Goal: Communication & Community: Share content

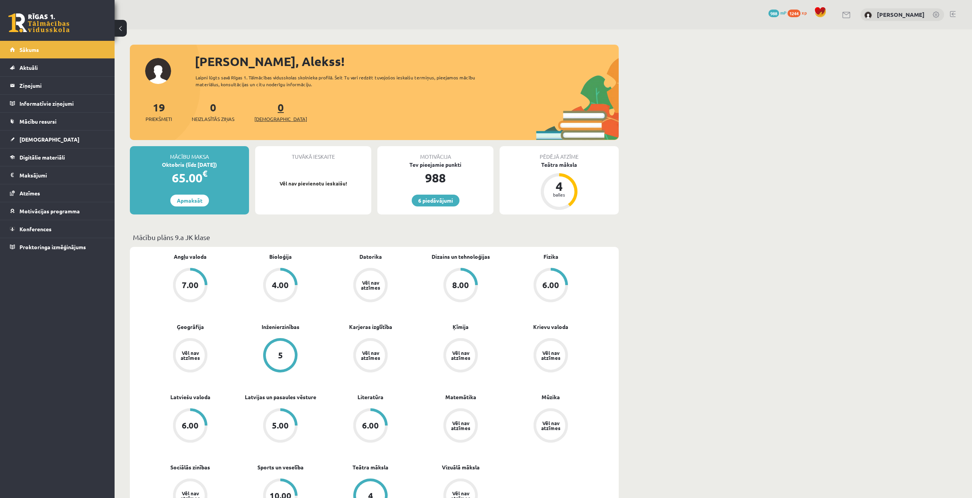
click at [267, 112] on link "0 Ieskaites" at bounding box center [280, 111] width 53 height 23
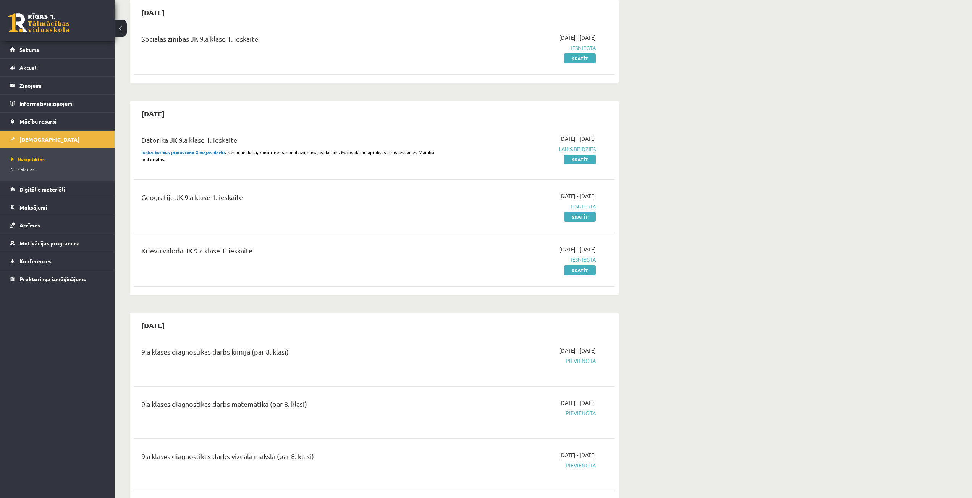
scroll to position [76, 0]
click at [588, 161] on link "Skatīt" at bounding box center [580, 159] width 32 height 10
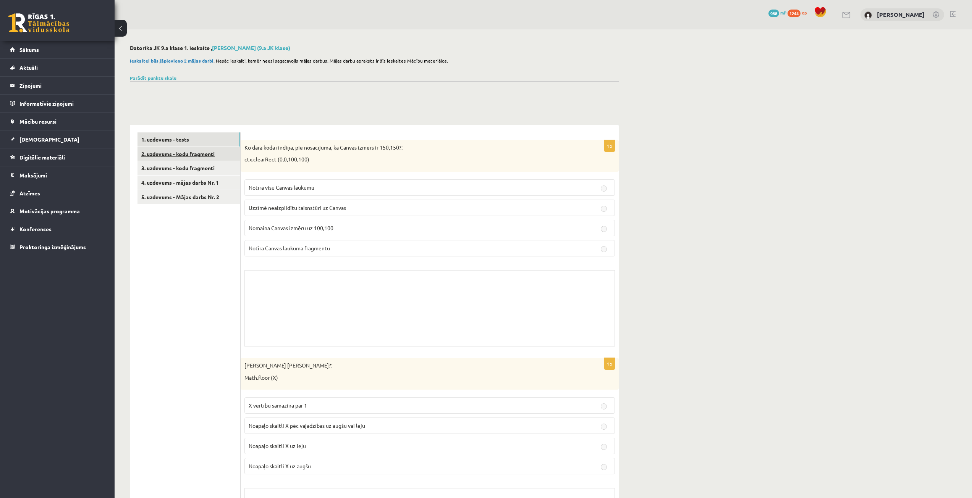
click at [209, 152] on link "2. uzdevums - kodu fragmenti" at bounding box center [188, 154] width 103 height 14
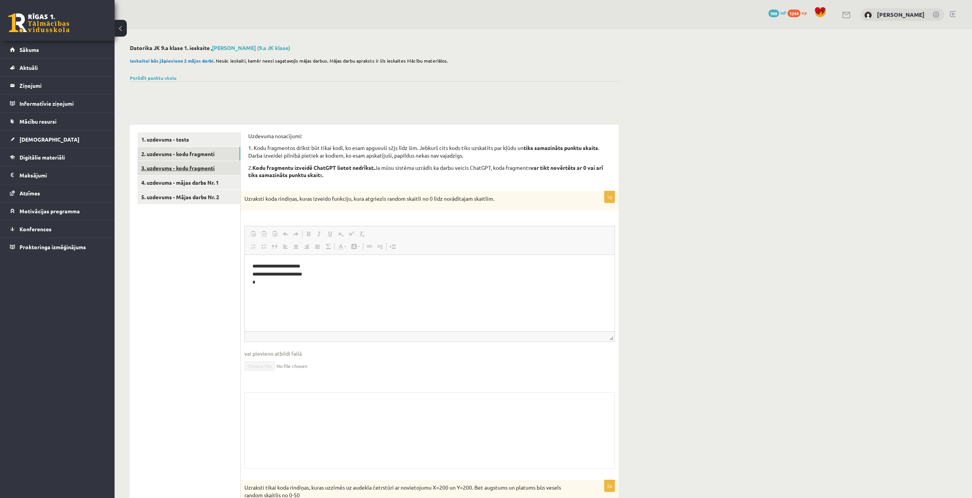
click at [197, 166] on link "3. uzdevums - kodu fragmenti" at bounding box center [188, 168] width 103 height 14
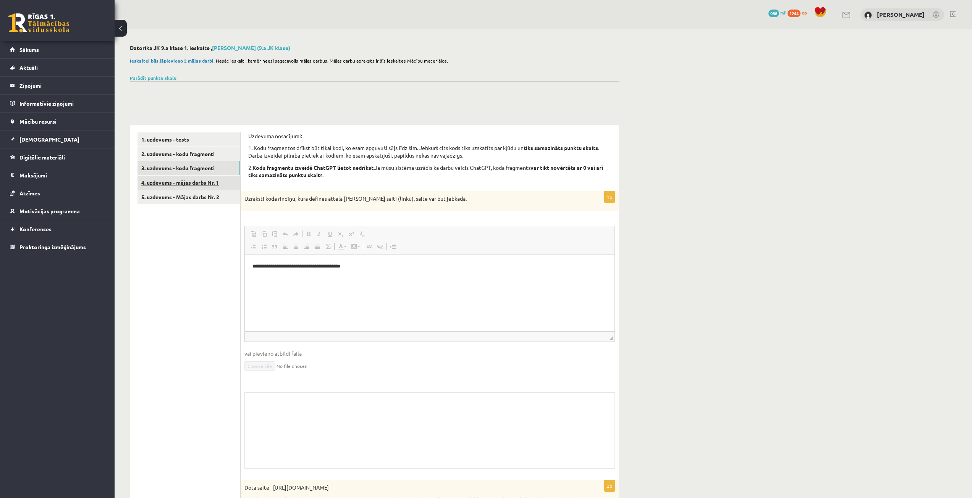
click at [208, 181] on link "4. uzdevums - mājas darbs Nr. 1" at bounding box center [188, 183] width 103 height 14
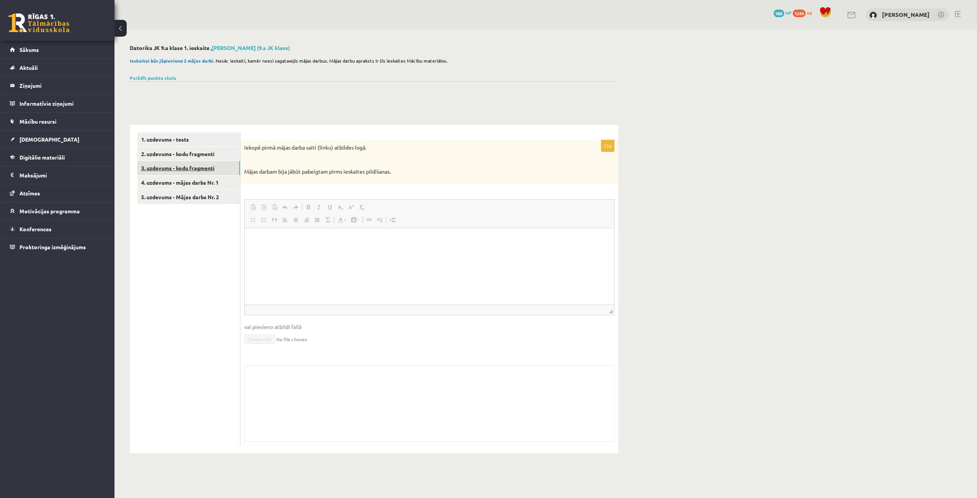
click at [204, 169] on link "3. uzdevums - kodu fragmenti" at bounding box center [188, 168] width 103 height 14
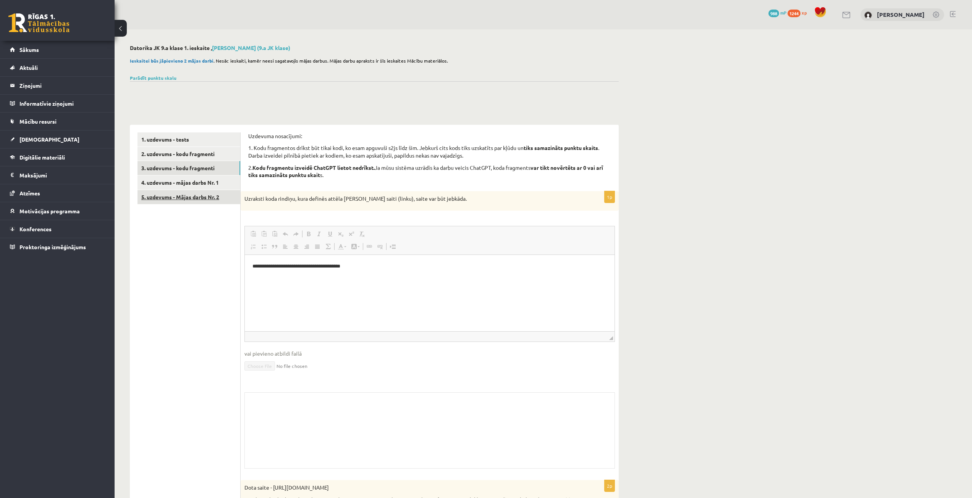
click at [227, 200] on link "5. uzdevums - Mājas darbs Nr. 2" at bounding box center [188, 197] width 103 height 14
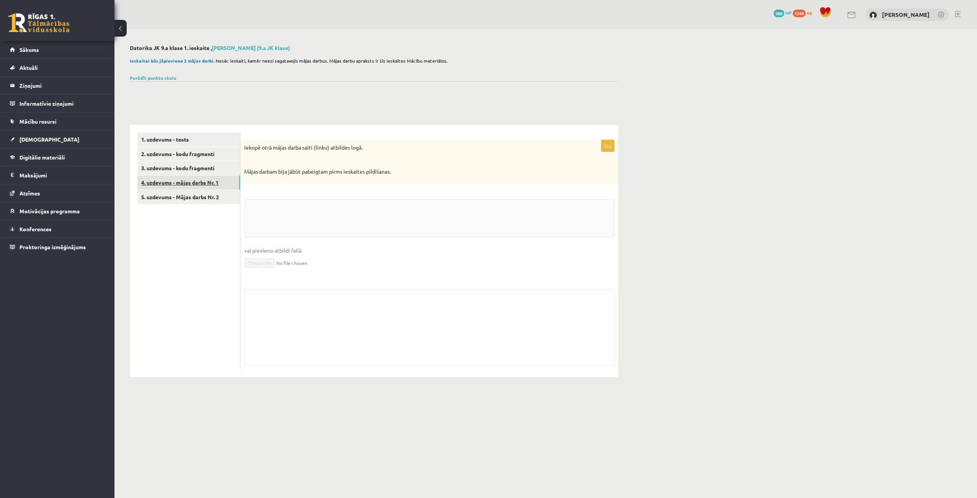
click at [224, 185] on link "4. uzdevums - mājas darbs Nr. 1" at bounding box center [188, 183] width 103 height 14
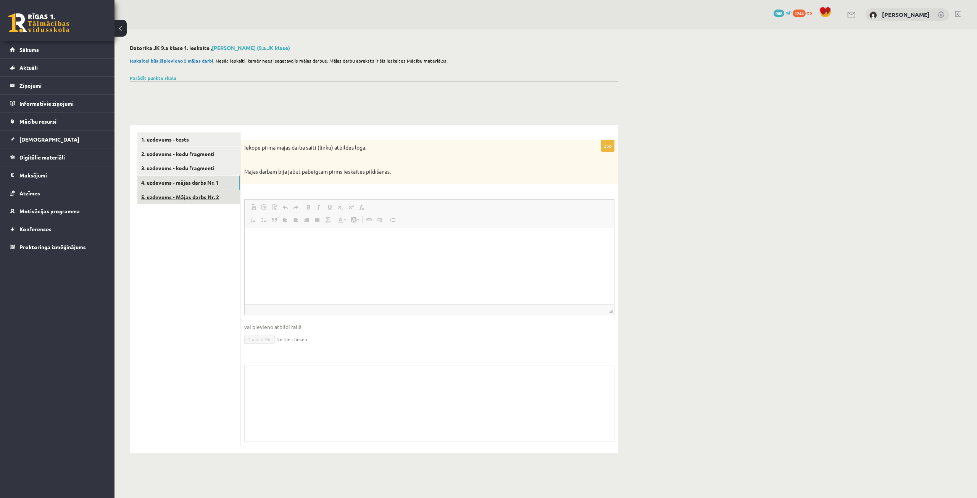
click at [194, 197] on link "5. uzdevums - Mājas darbs Nr. 2" at bounding box center [188, 197] width 103 height 14
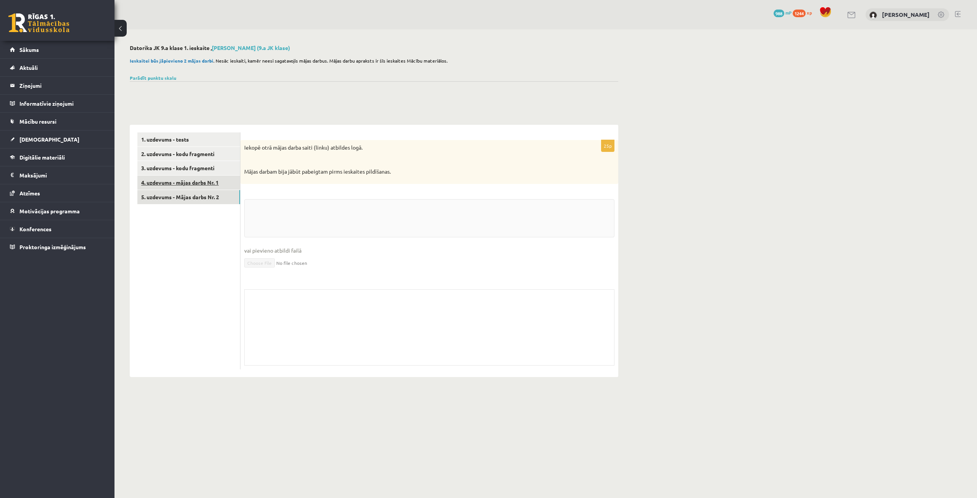
click at [196, 184] on link "4. uzdevums - mājas darbs Nr. 1" at bounding box center [188, 183] width 103 height 14
click at [198, 179] on link "4. uzdevums - mājas darbs Nr. 1" at bounding box center [188, 183] width 103 height 14
click at [196, 198] on link "5. uzdevums - Mājas darbs Nr. 2" at bounding box center [188, 197] width 103 height 14
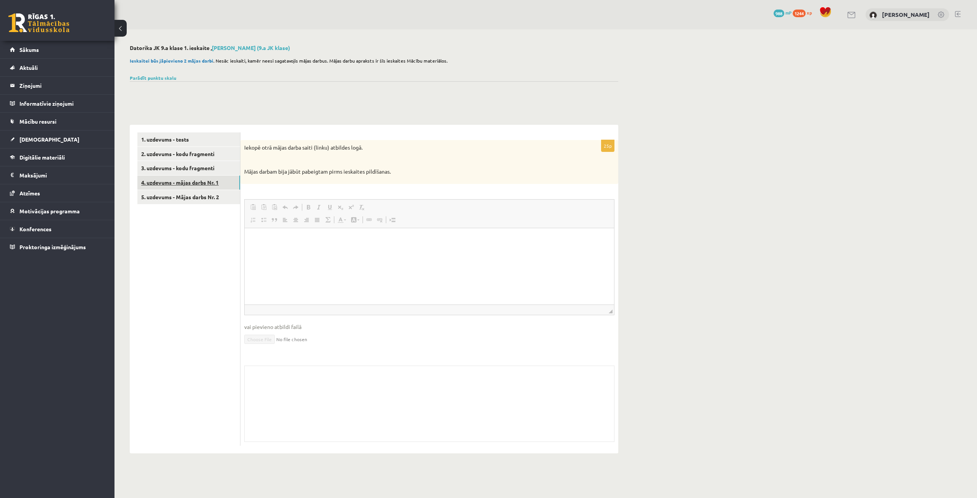
click at [189, 176] on link "4. uzdevums - mājas darbs Nr. 1" at bounding box center [188, 183] width 103 height 14
click at [73, 48] on link "Sākums" at bounding box center [57, 50] width 95 height 18
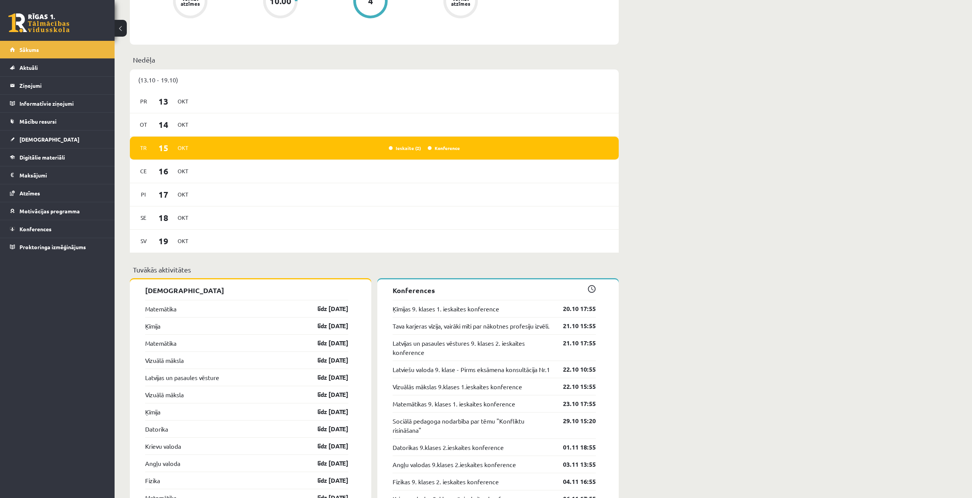
scroll to position [496, 0]
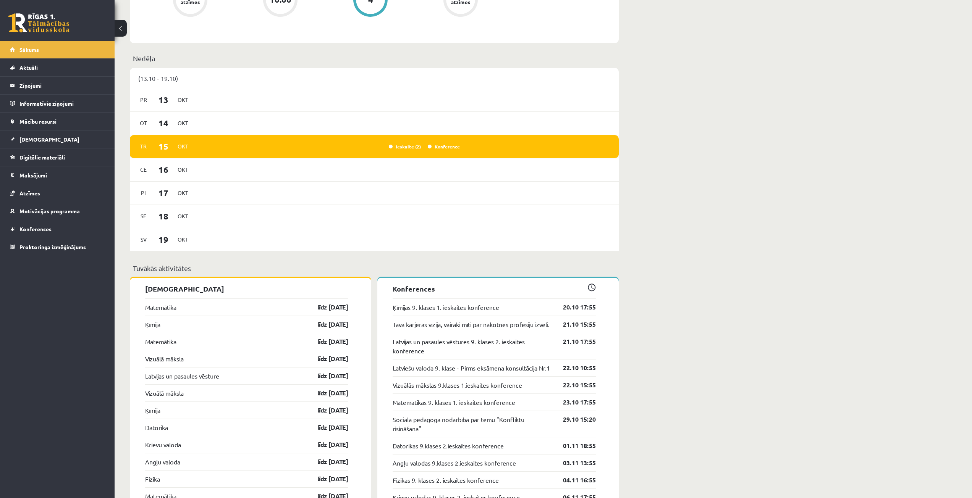
click at [405, 148] on link "Ieskaite (2)" at bounding box center [405, 147] width 32 height 6
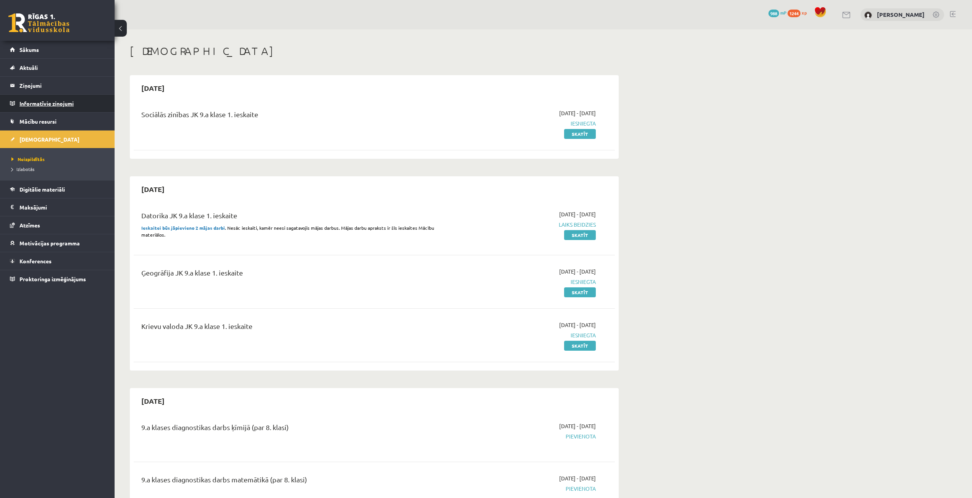
click at [73, 99] on legend "Informatīvie ziņojumi 0" at bounding box center [62, 104] width 86 height 18
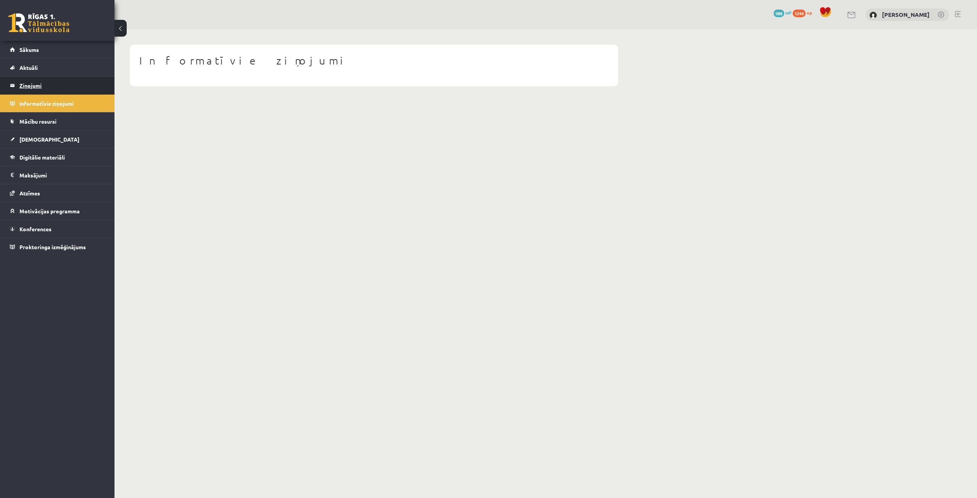
click at [61, 80] on legend "Ziņojumi 0" at bounding box center [62, 86] width 86 height 18
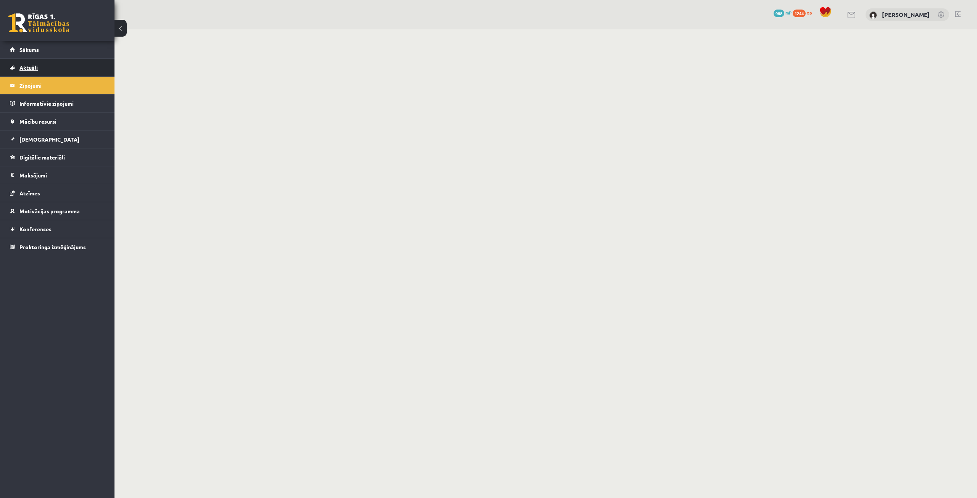
click at [64, 59] on link "Aktuāli" at bounding box center [57, 68] width 95 height 18
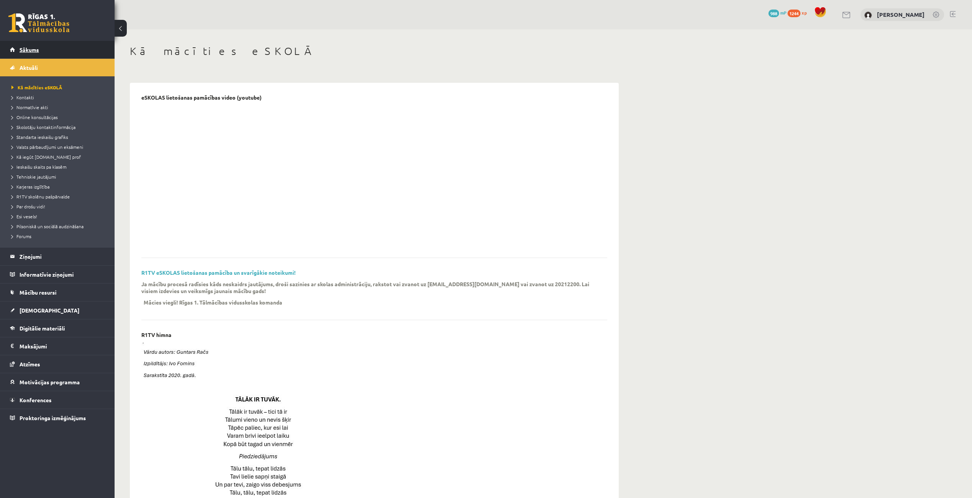
click at [68, 45] on link "Sākums" at bounding box center [57, 50] width 95 height 18
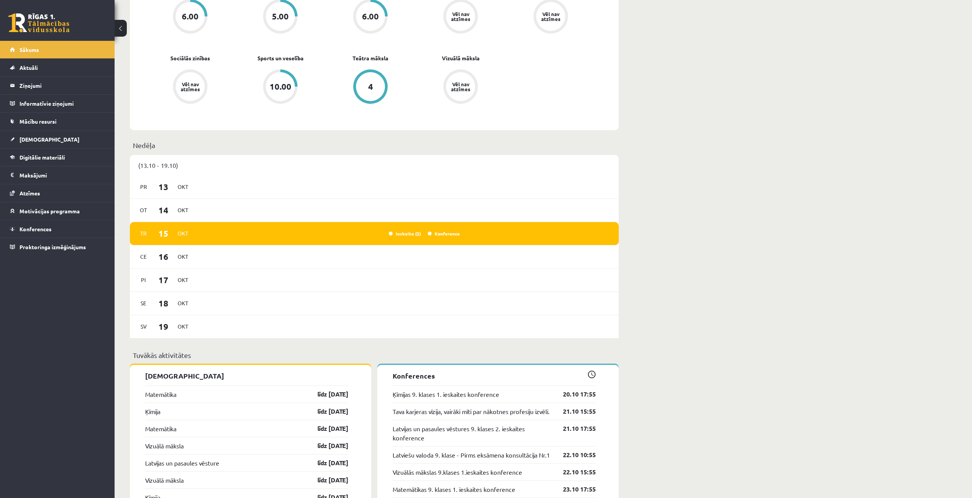
scroll to position [420, 0]
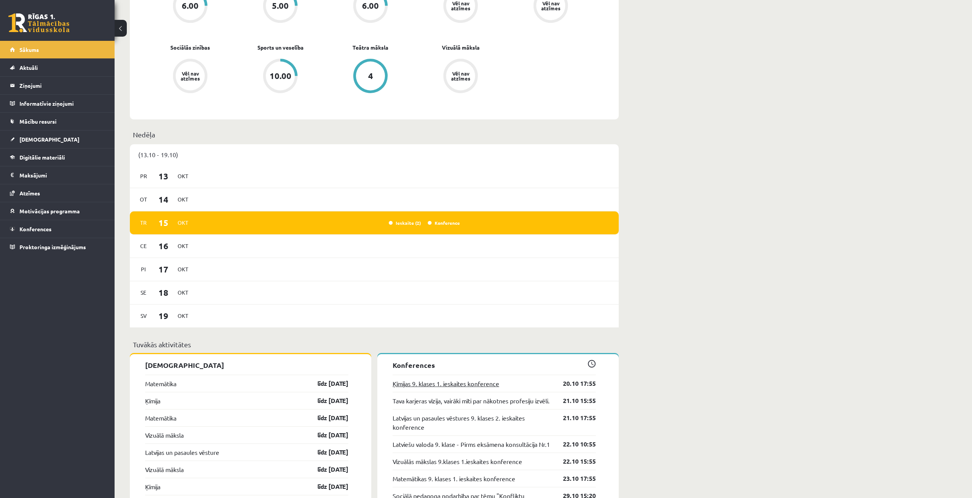
click at [473, 380] on link "Ķīmijas 9. klases 1. ieskaites konference" at bounding box center [445, 383] width 107 height 9
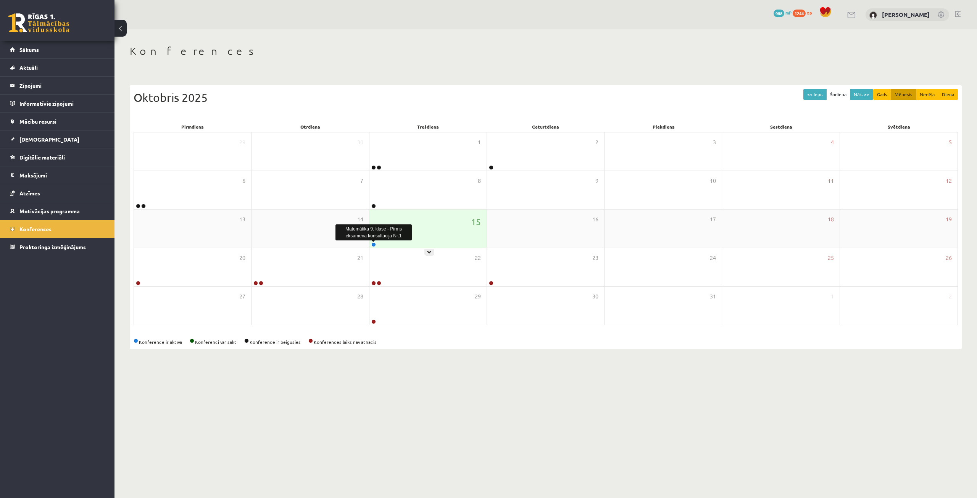
click at [374, 247] on link at bounding box center [373, 244] width 5 height 5
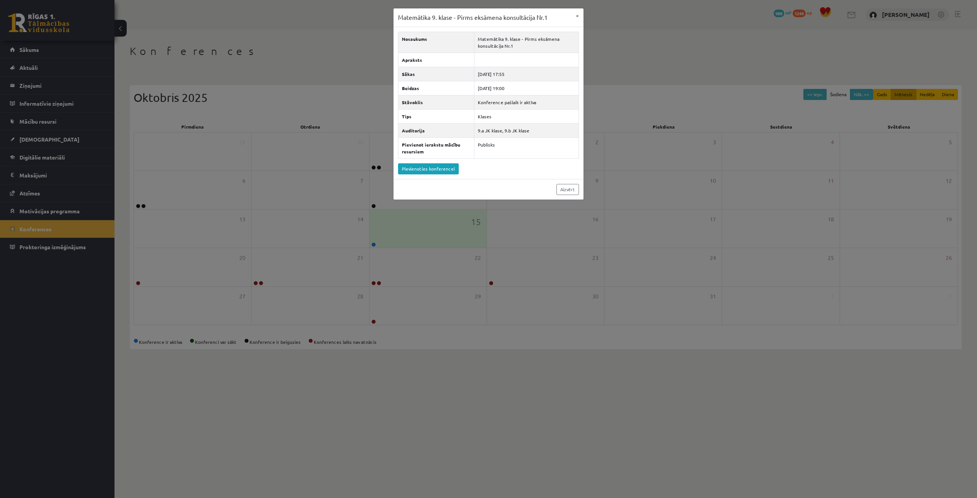
click at [564, 262] on div "Matemātika 9. klase - Pirms eksāmena konsultācija Nr.1 × Nosaukums Matemātika 9…" at bounding box center [488, 249] width 977 height 498
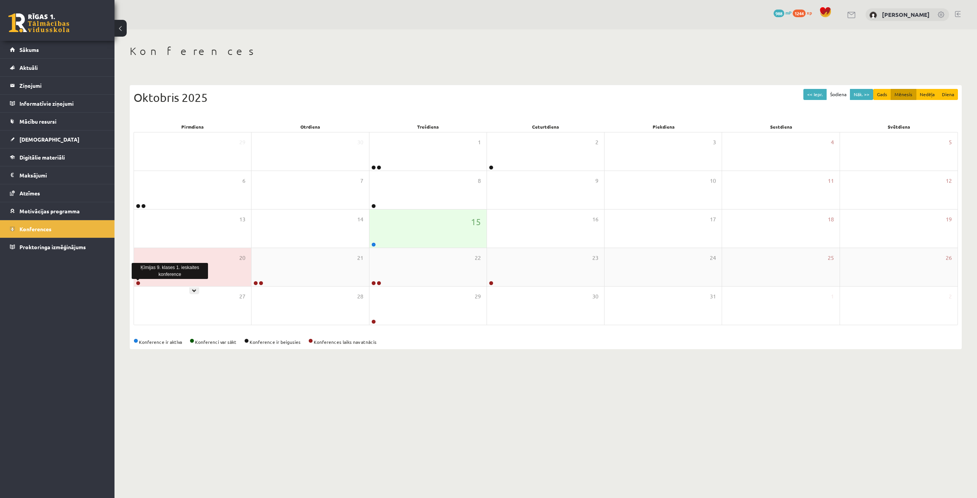
click at [136, 284] on link at bounding box center [138, 283] width 5 height 5
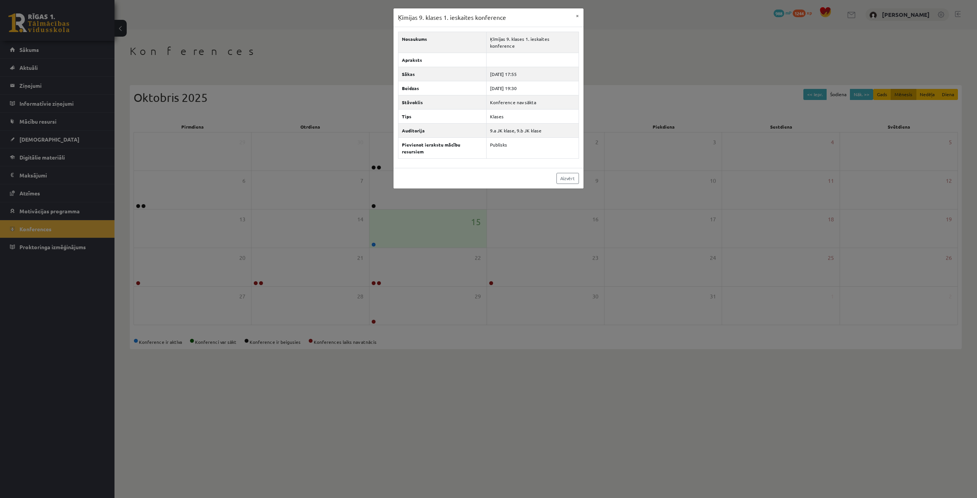
click at [420, 396] on div "Ķīmijas 9. klases 1. ieskaites konference × Nosaukums Ķīmijas 9. klases 1. iesk…" at bounding box center [488, 249] width 977 height 498
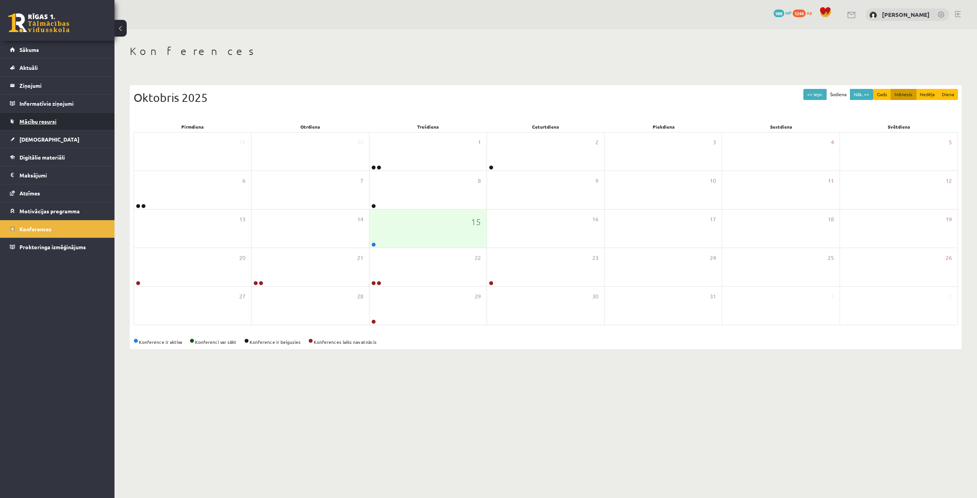
click at [49, 126] on link "Mācību resursi" at bounding box center [57, 122] width 95 height 18
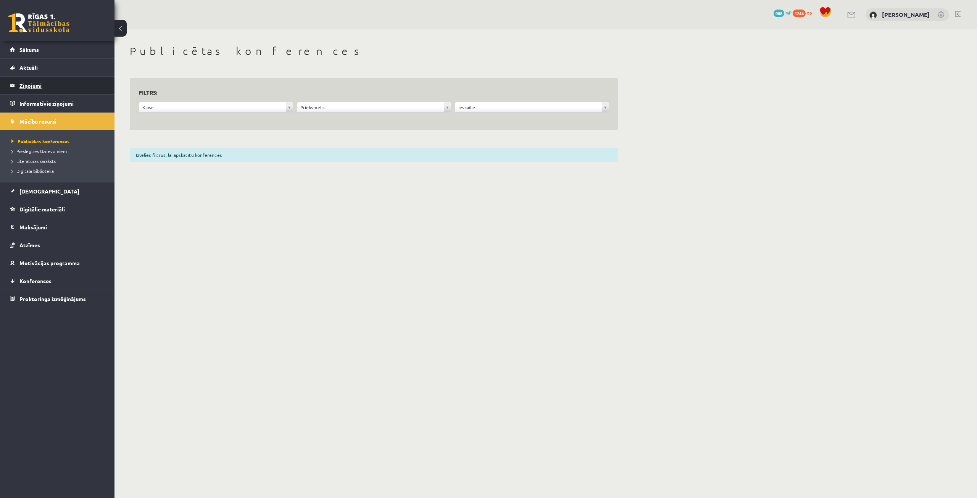
click at [61, 87] on legend "Ziņojumi 0" at bounding box center [62, 86] width 86 height 18
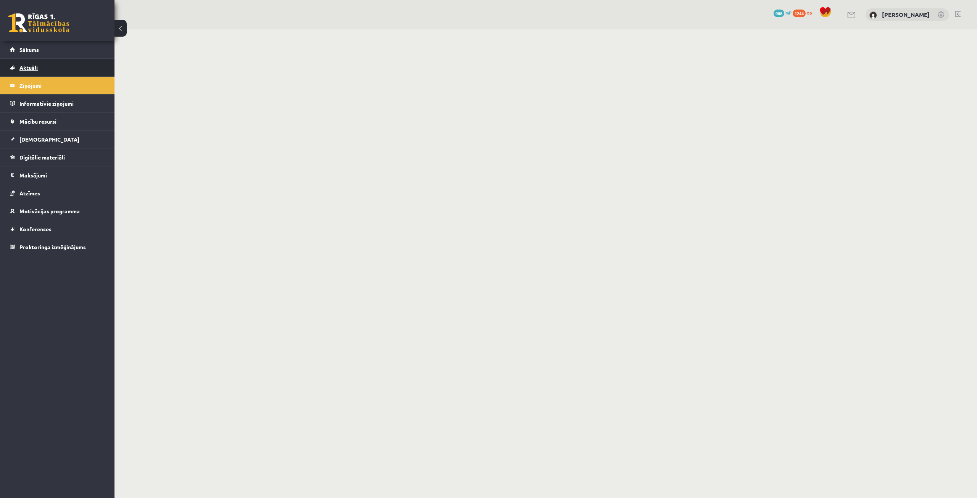
click at [60, 71] on link "Aktuāli" at bounding box center [57, 68] width 95 height 18
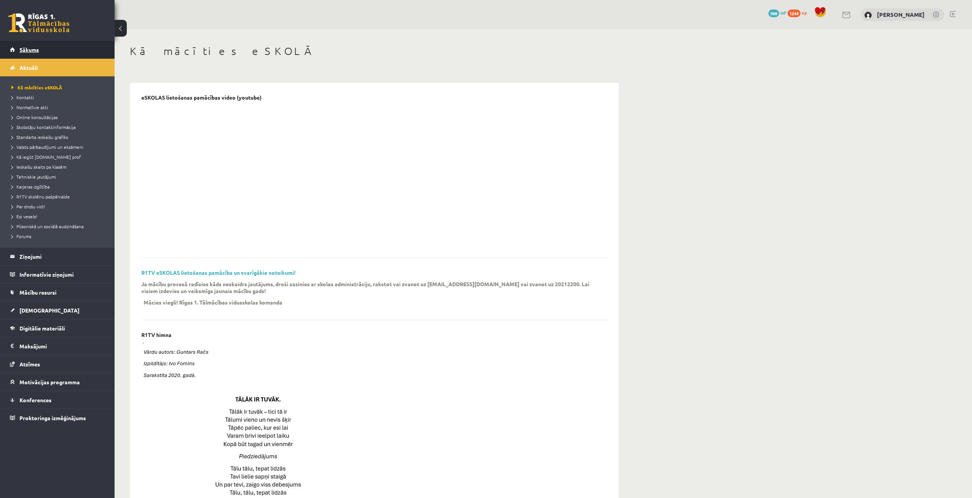
click at [66, 49] on link "Sākums" at bounding box center [57, 50] width 95 height 18
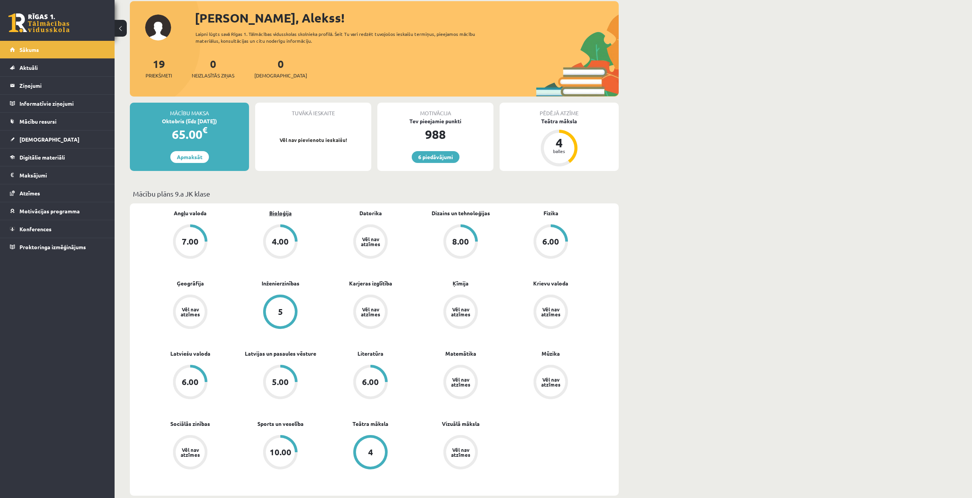
scroll to position [41, 0]
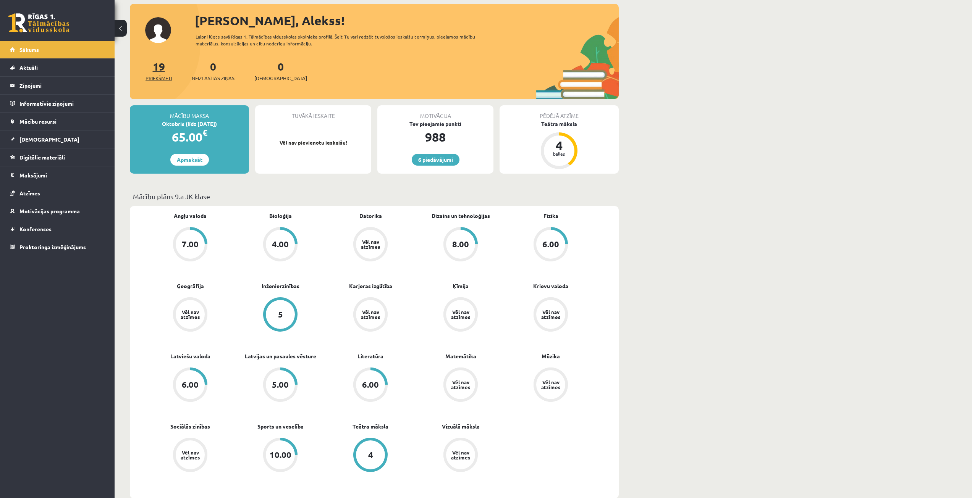
click at [159, 66] on link "19 Priekšmeti" at bounding box center [158, 71] width 26 height 23
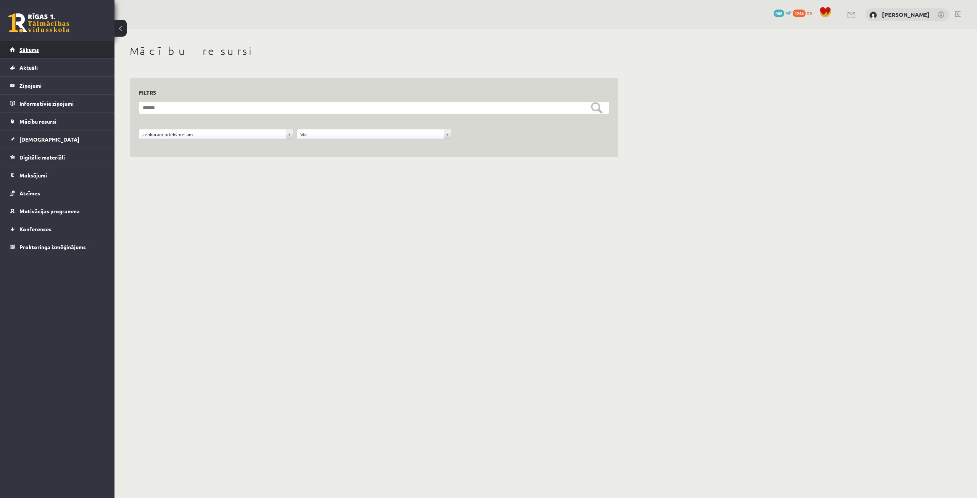
click at [46, 44] on link "Sākums" at bounding box center [57, 50] width 95 height 18
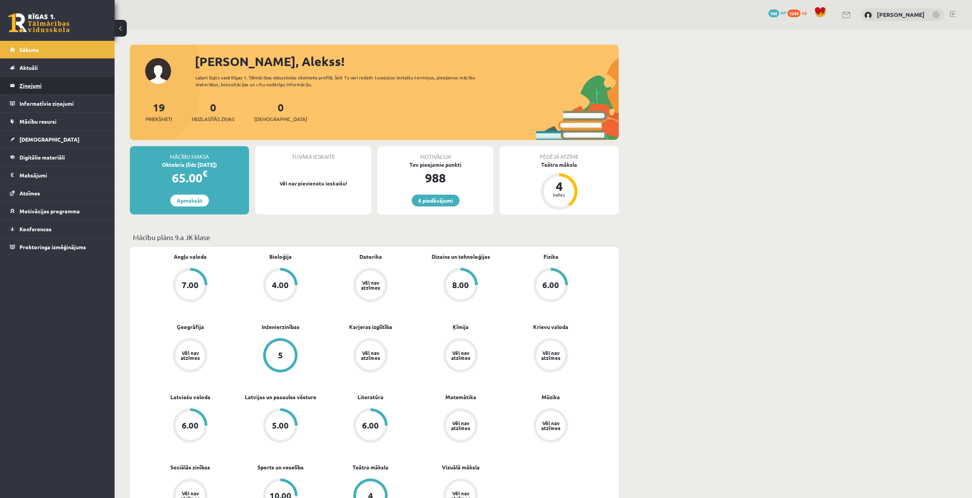
click at [52, 90] on legend "Ziņojumi 0" at bounding box center [62, 86] width 86 height 18
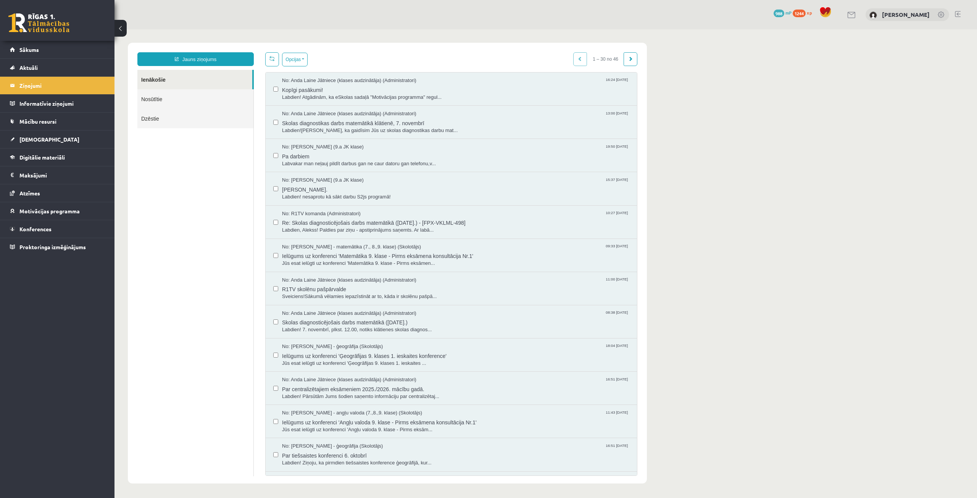
click at [216, 96] on link "Nosūtītie" at bounding box center [195, 98] width 116 height 19
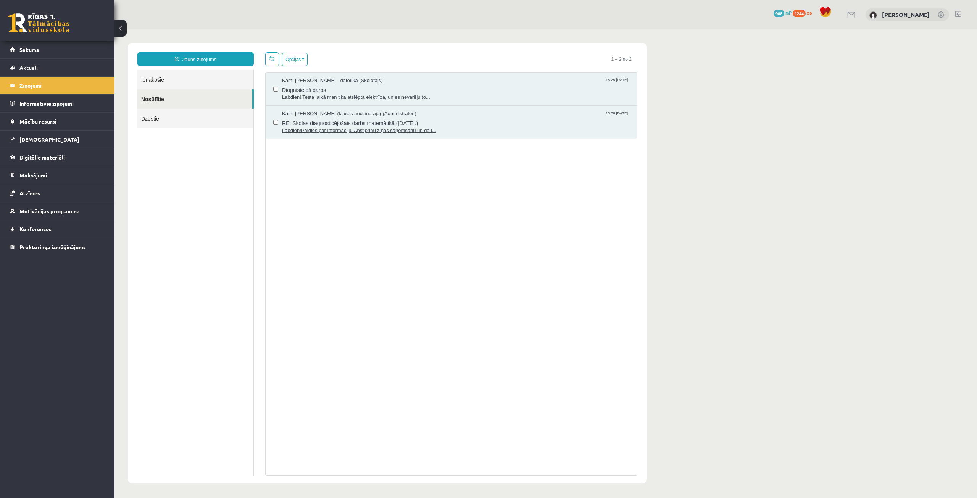
click at [341, 120] on span "RE: Skolas diagnosticējošais darbs matemātikā ([DATE].)" at bounding box center [455, 123] width 347 height 10
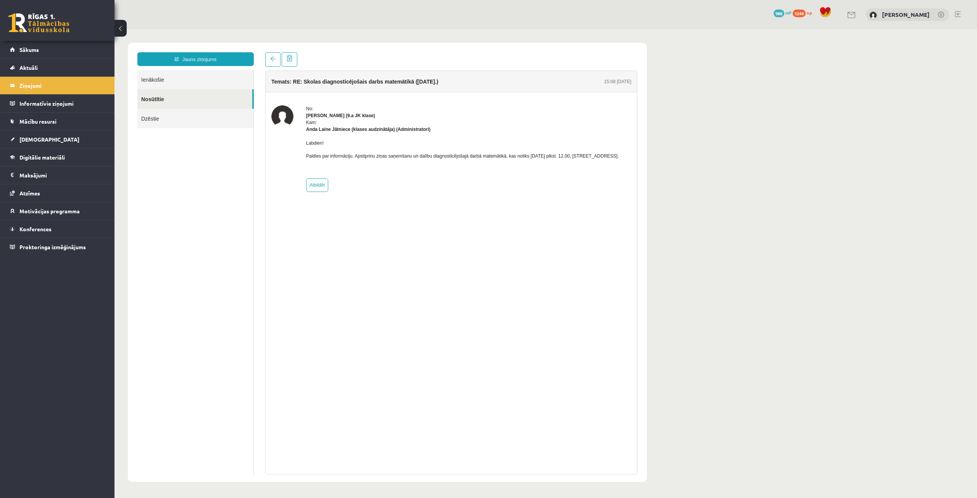
click at [188, 76] on link "Ienākošie" at bounding box center [195, 79] width 116 height 19
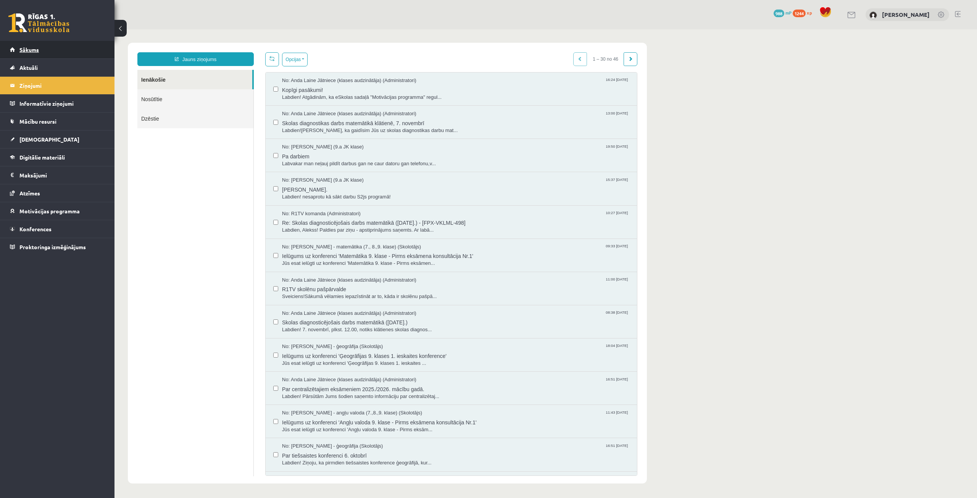
click at [59, 50] on link "Sākums" at bounding box center [57, 50] width 95 height 18
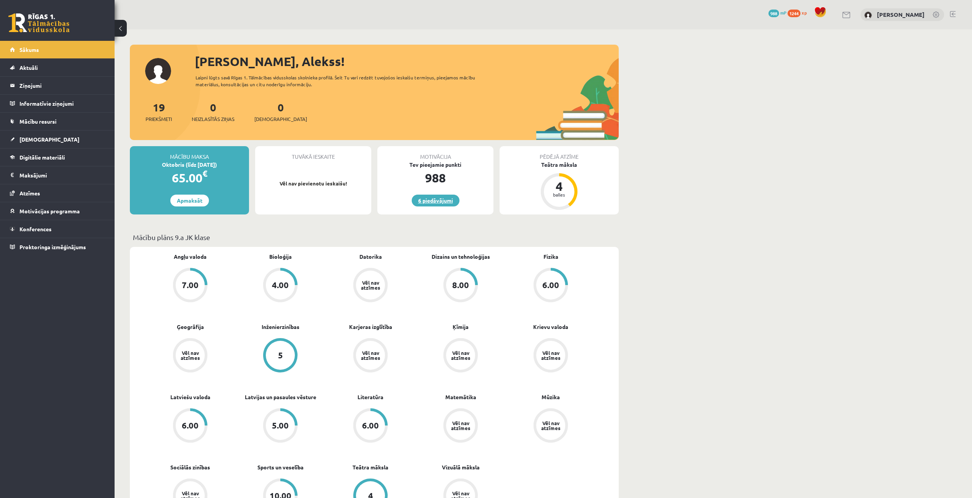
click at [449, 202] on link "6 piedāvājumi" at bounding box center [436, 201] width 48 height 12
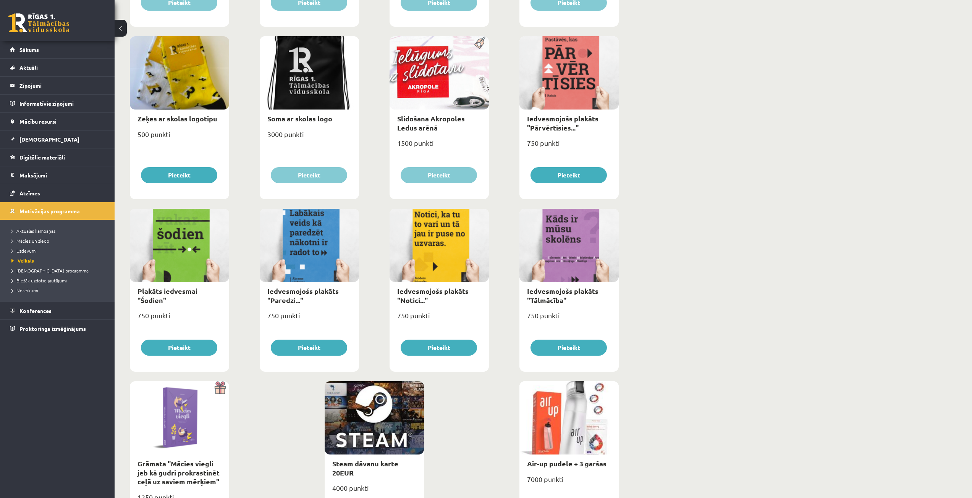
scroll to position [560, 0]
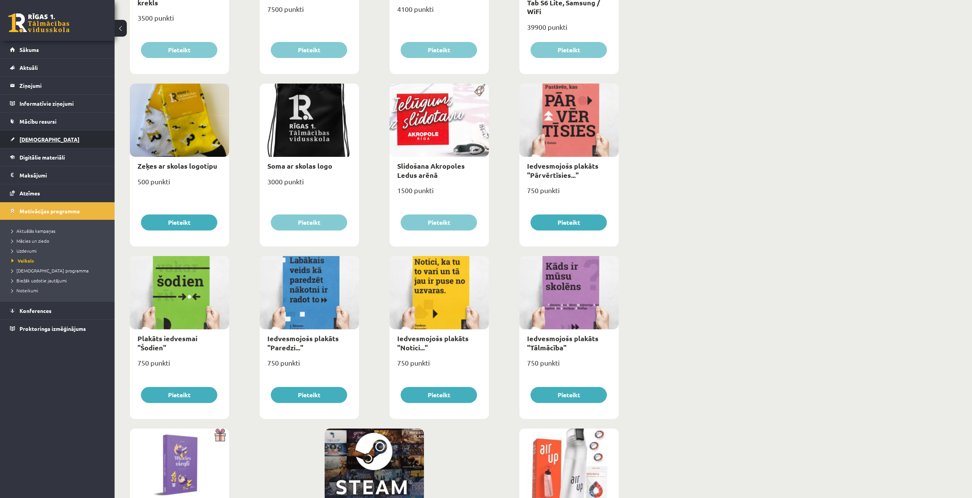
click at [68, 141] on link "[DEMOGRAPHIC_DATA]" at bounding box center [57, 140] width 95 height 18
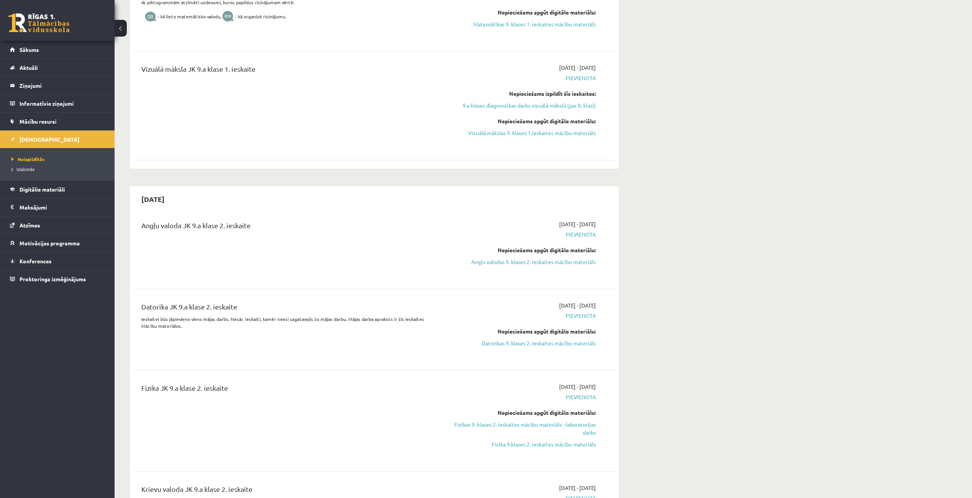
scroll to position [827, 0]
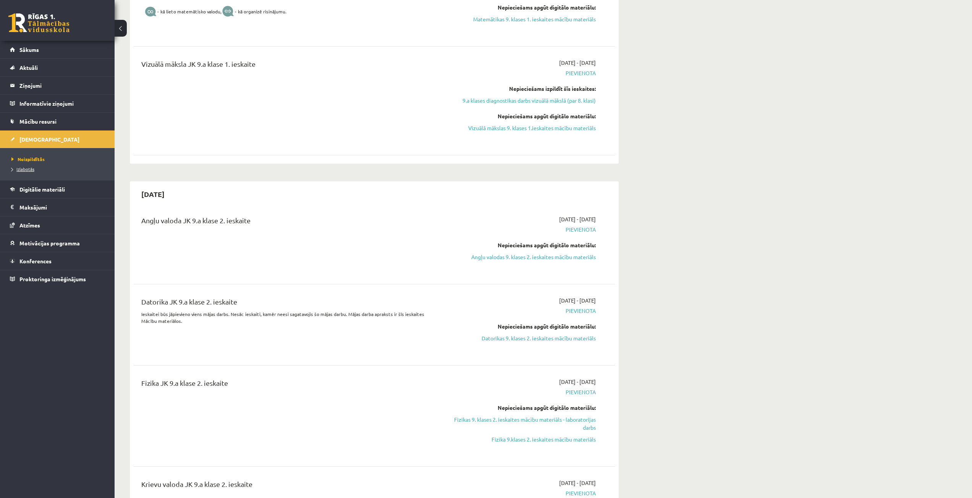
click at [27, 166] on link "Izlabotās" at bounding box center [58, 169] width 95 height 7
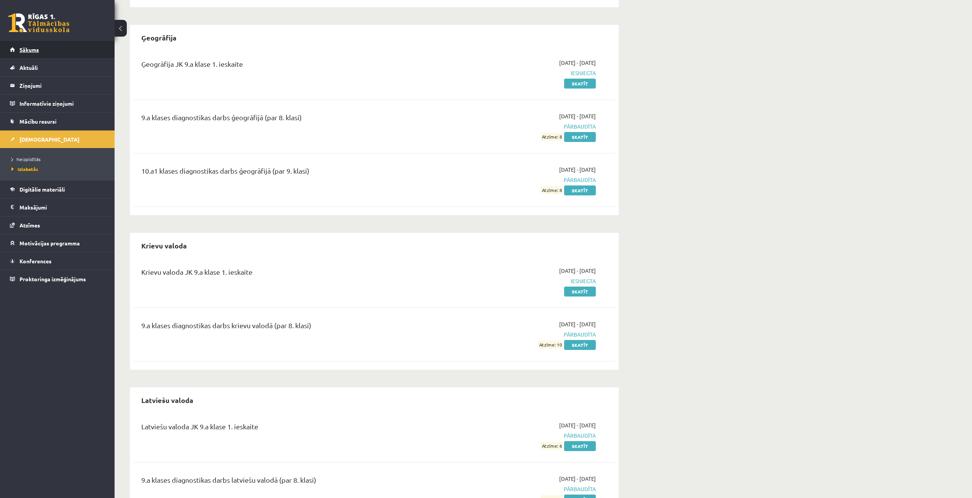
click at [46, 51] on link "Sākums" at bounding box center [57, 50] width 95 height 18
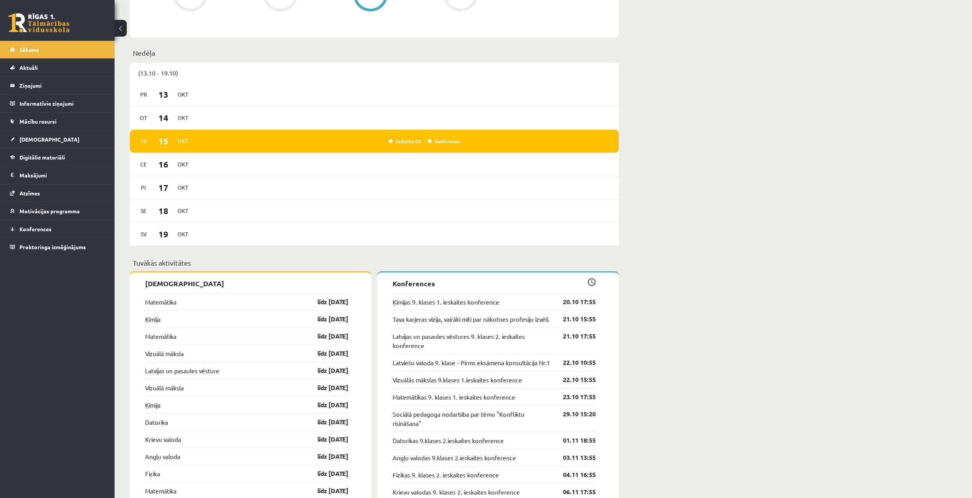
scroll to position [611, 0]
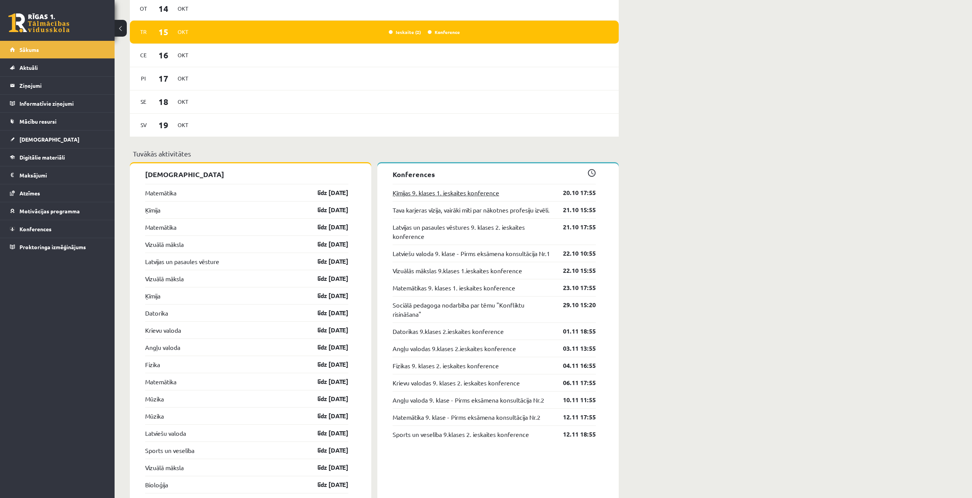
click at [406, 191] on link "Ķīmijas 9. klases 1. ieskaites konference" at bounding box center [445, 192] width 107 height 9
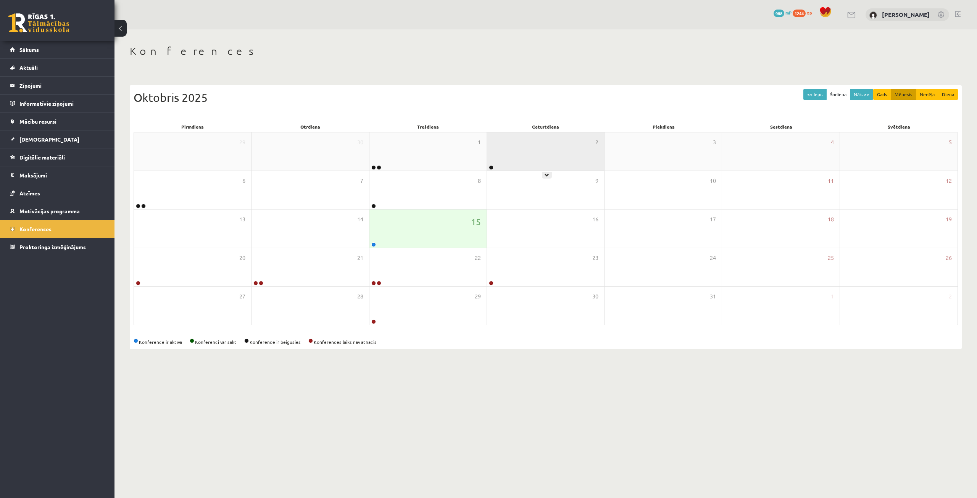
click at [492, 166] on link at bounding box center [491, 167] width 5 height 5
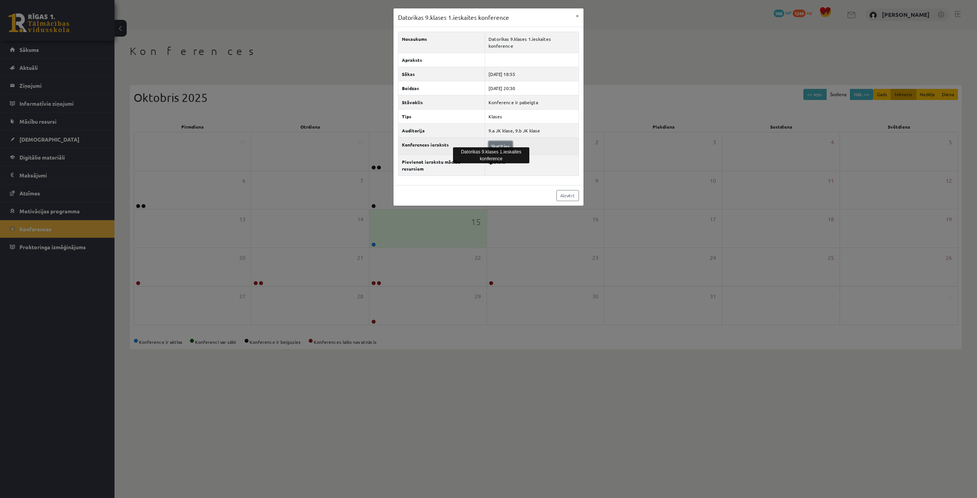
click at [503, 141] on link "Skatīties" at bounding box center [501, 146] width 24 height 10
click at [357, 65] on div "Datorikas 9.klases 1.ieskaites konference × Nosaukums Datorikas 9.klases 1.iesk…" at bounding box center [488, 249] width 977 height 498
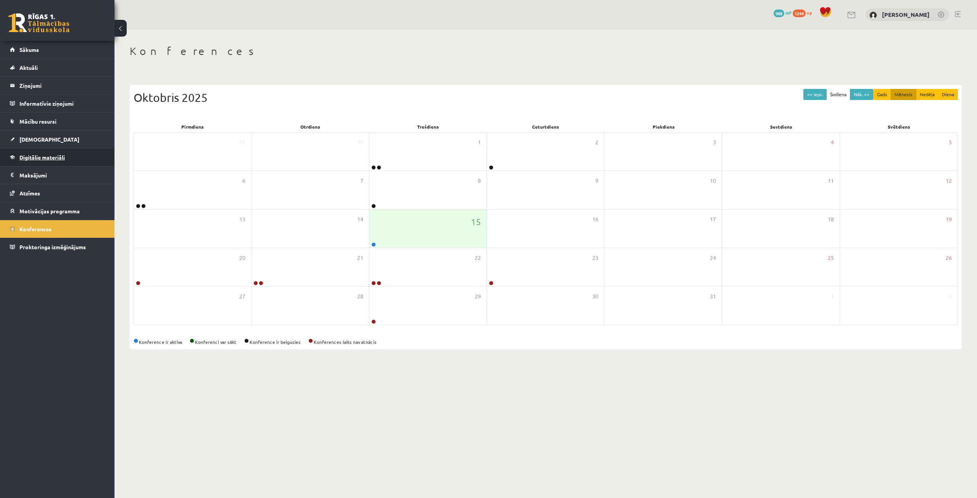
click at [65, 157] on span "Digitālie materiāli" at bounding box center [41, 157] width 45 height 7
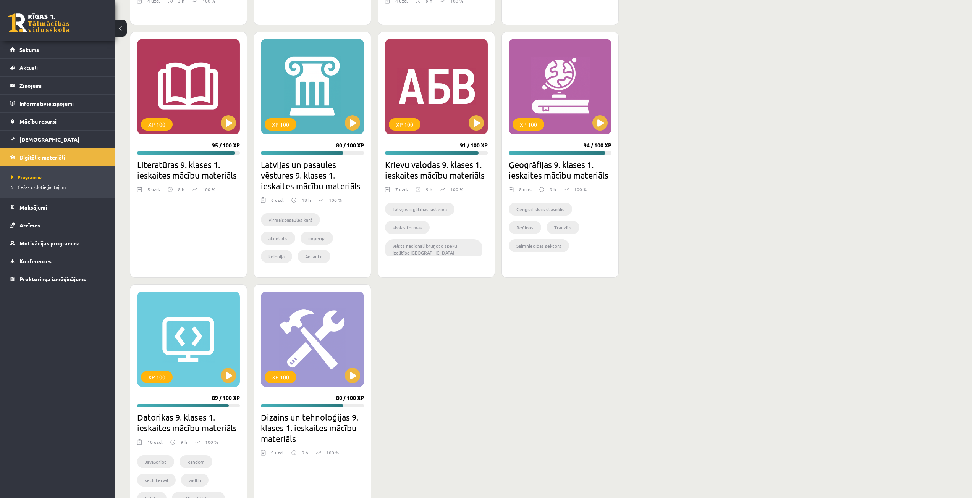
scroll to position [1541, 0]
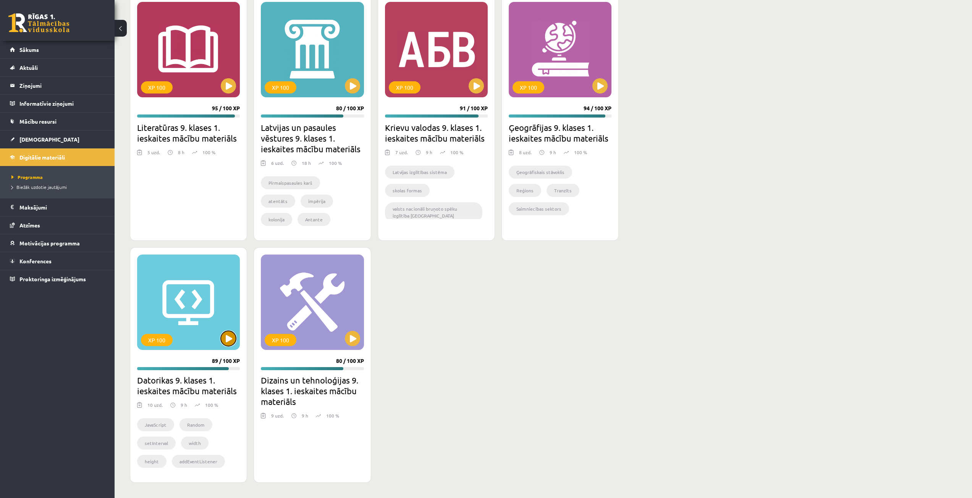
click at [224, 341] on button at bounding box center [228, 338] width 15 height 15
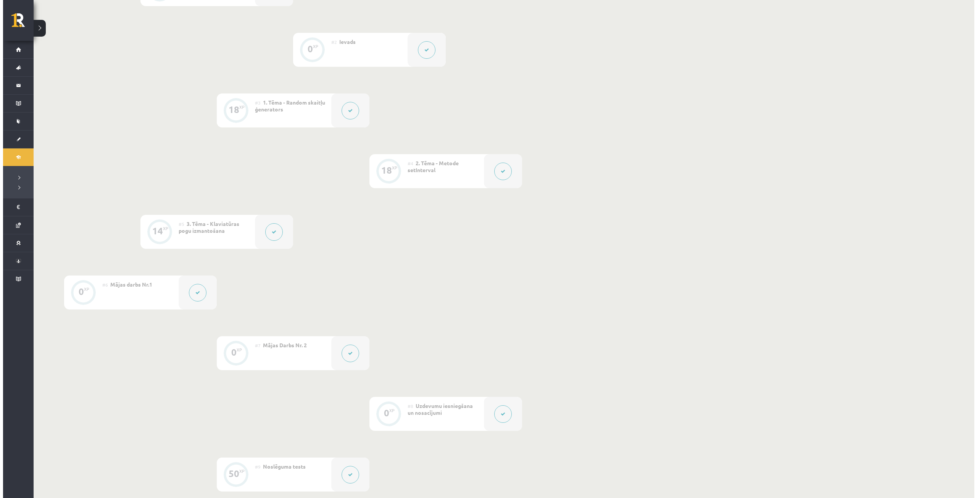
scroll to position [229, 0]
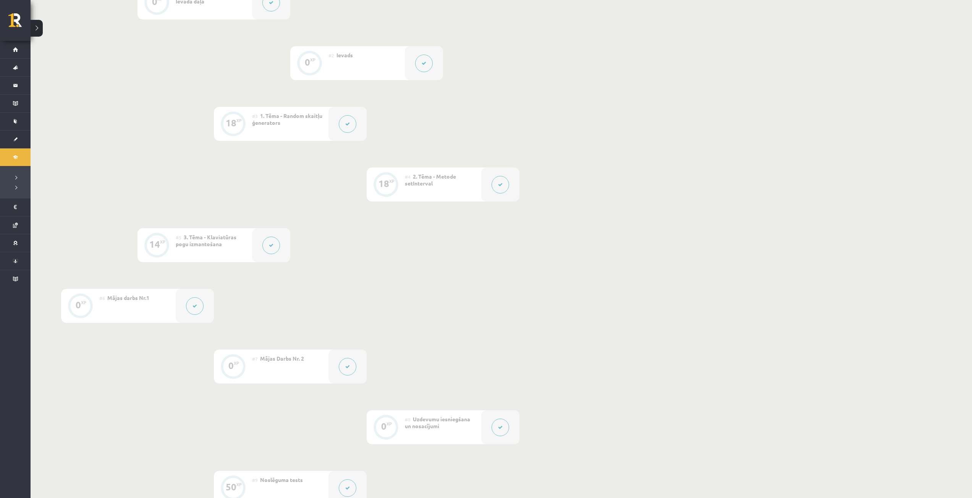
click at [266, 247] on button at bounding box center [271, 246] width 18 height 18
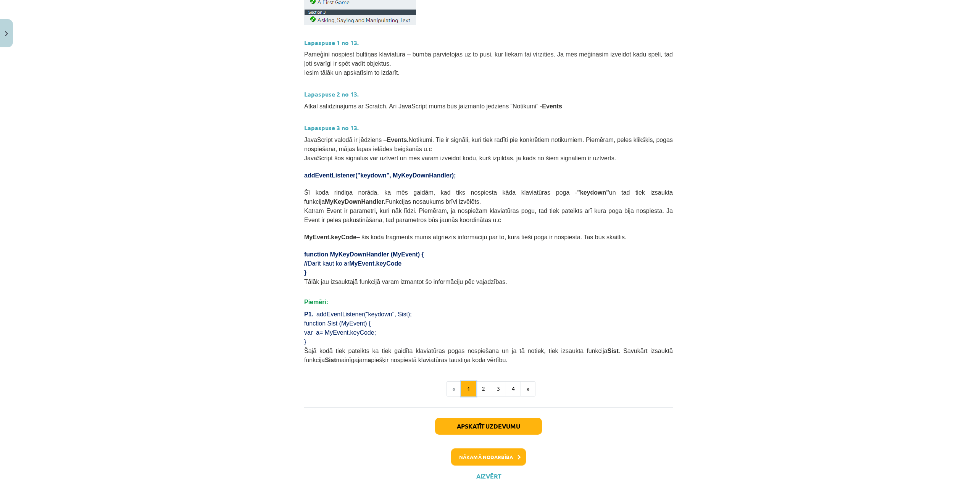
click at [473, 381] on button "1" at bounding box center [468, 388] width 15 height 15
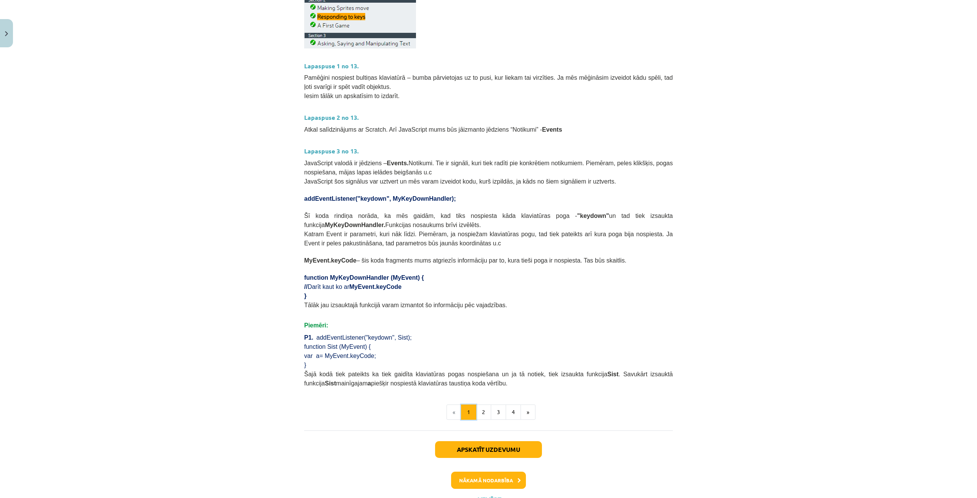
scroll to position [262, 0]
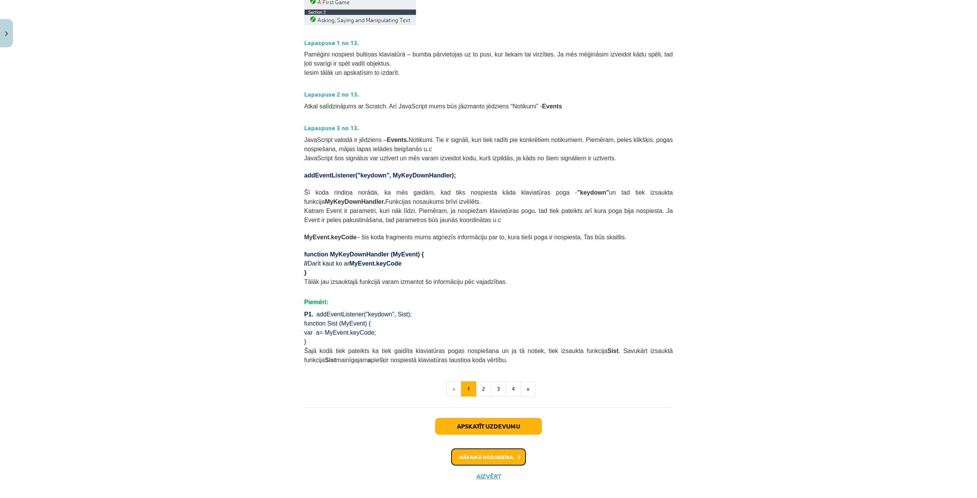
click at [464, 449] on button "Nākamā nodarbība" at bounding box center [488, 458] width 75 height 18
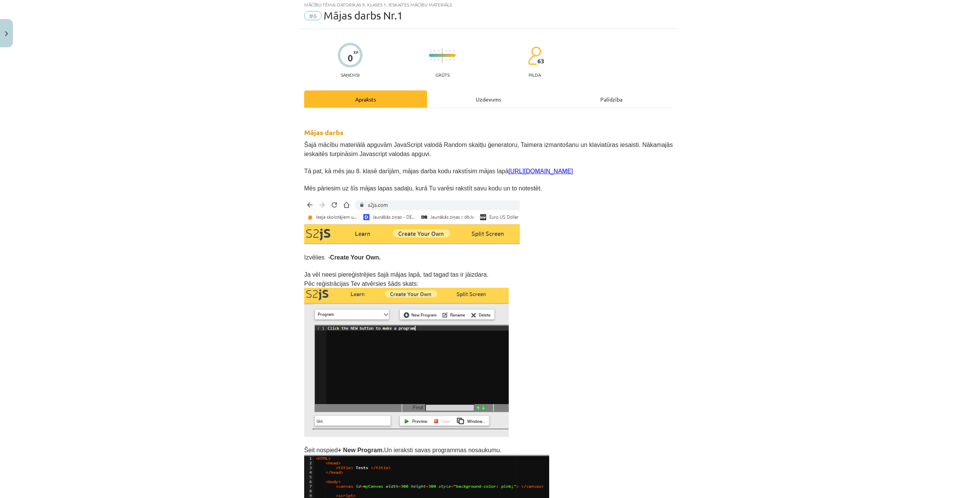
scroll to position [19, 0]
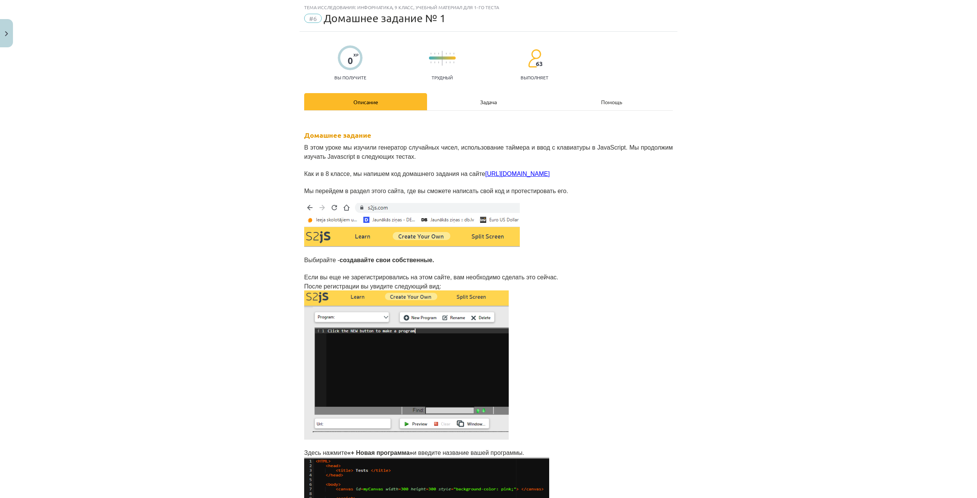
click at [485, 174] on font "[URL][DOMAIN_NAME]" at bounding box center [517, 174] width 65 height 6
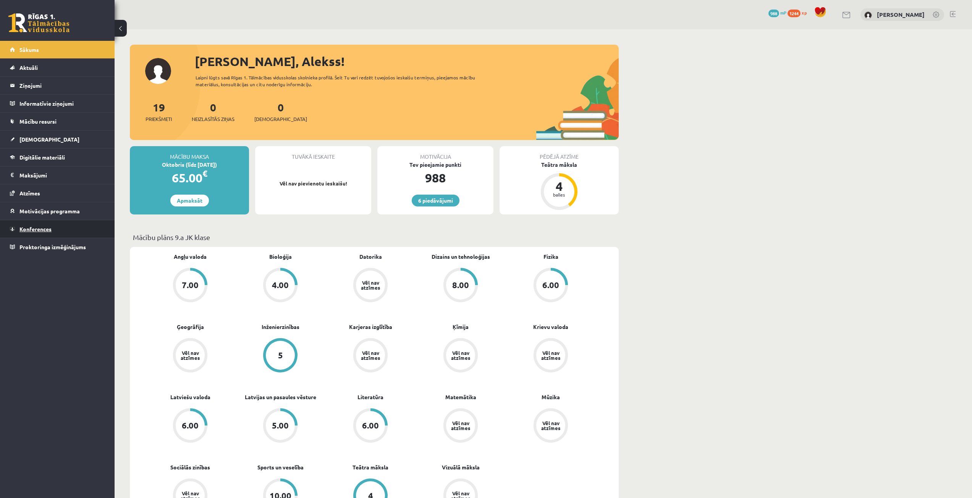
click at [72, 235] on link "Konferences" at bounding box center [57, 229] width 95 height 18
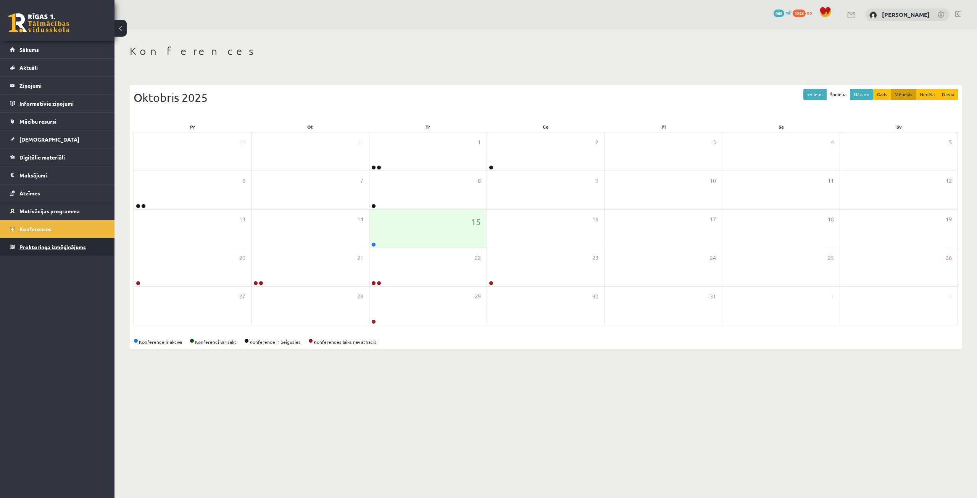
click at [72, 243] on link "Proktoringa izmēģinājums" at bounding box center [57, 247] width 95 height 18
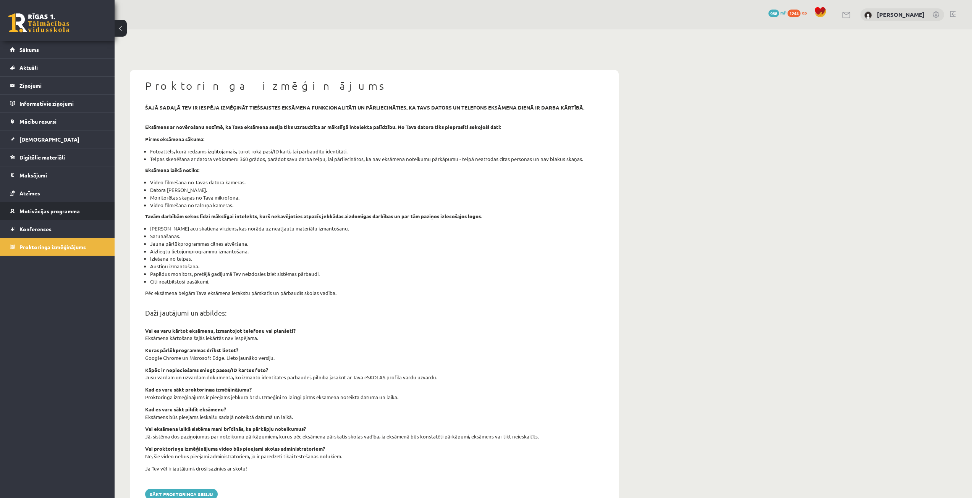
click at [73, 204] on link "Motivācijas programma" at bounding box center [57, 211] width 95 height 18
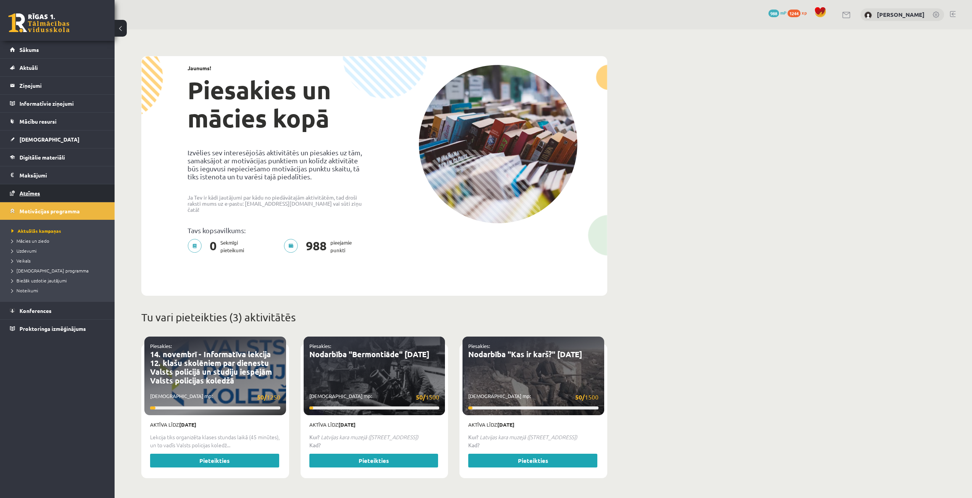
click at [69, 195] on link "Atzīmes" at bounding box center [57, 193] width 95 height 18
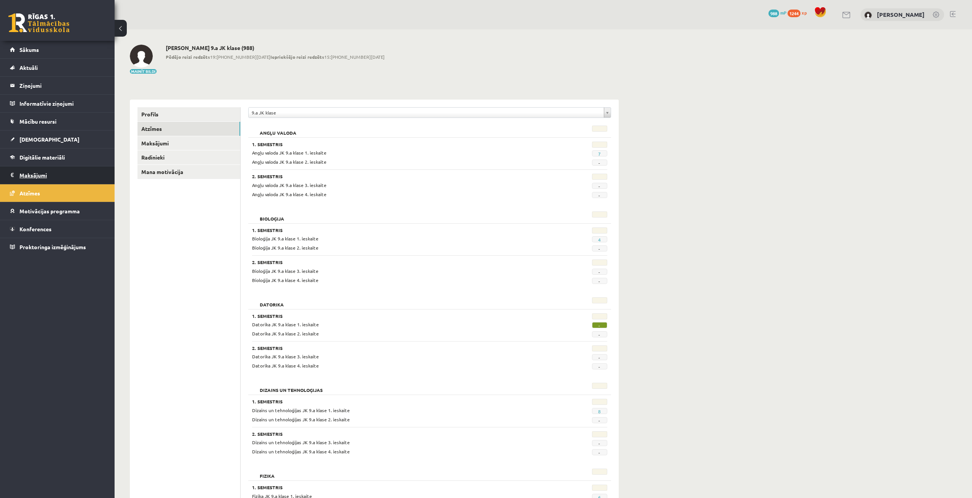
click at [63, 176] on legend "Maksājumi 0" at bounding box center [62, 175] width 86 height 18
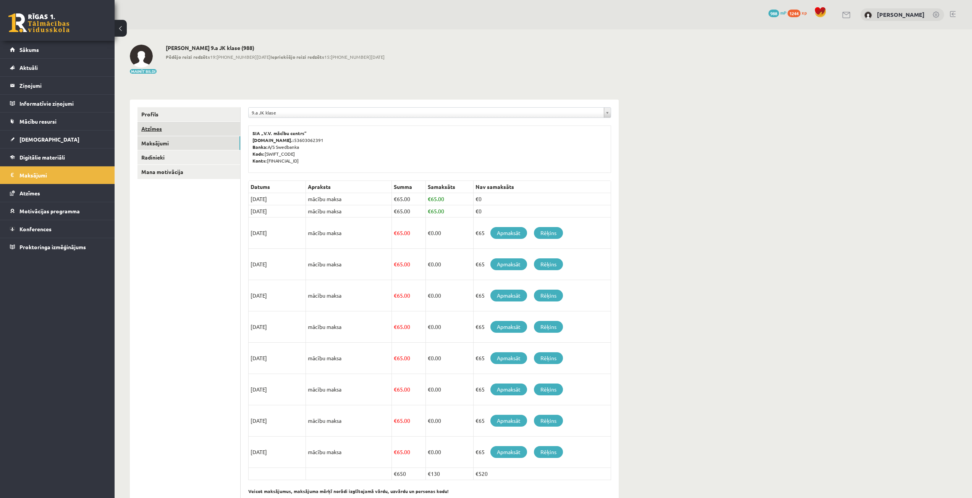
click at [173, 122] on link "Atzīmes" at bounding box center [188, 129] width 103 height 14
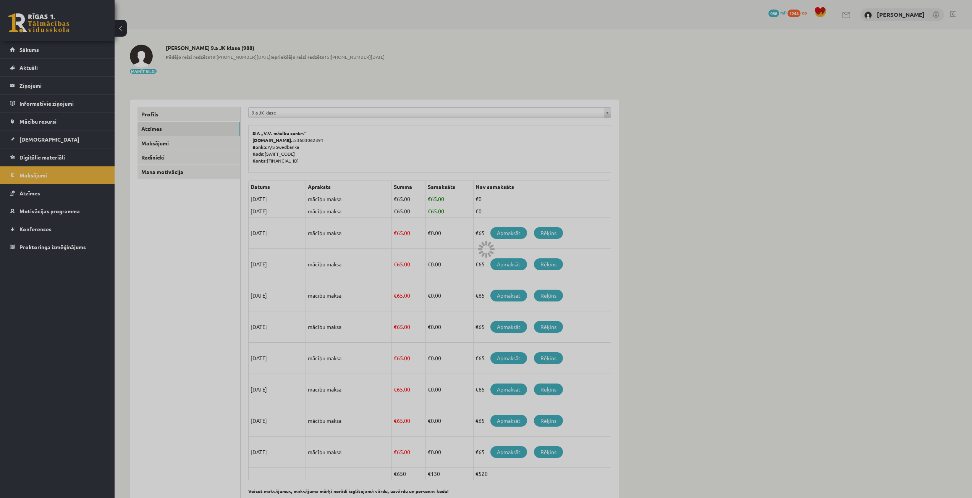
click at [174, 114] on div at bounding box center [486, 249] width 972 height 498
click at [165, 115] on link "Profils" at bounding box center [188, 114] width 103 height 14
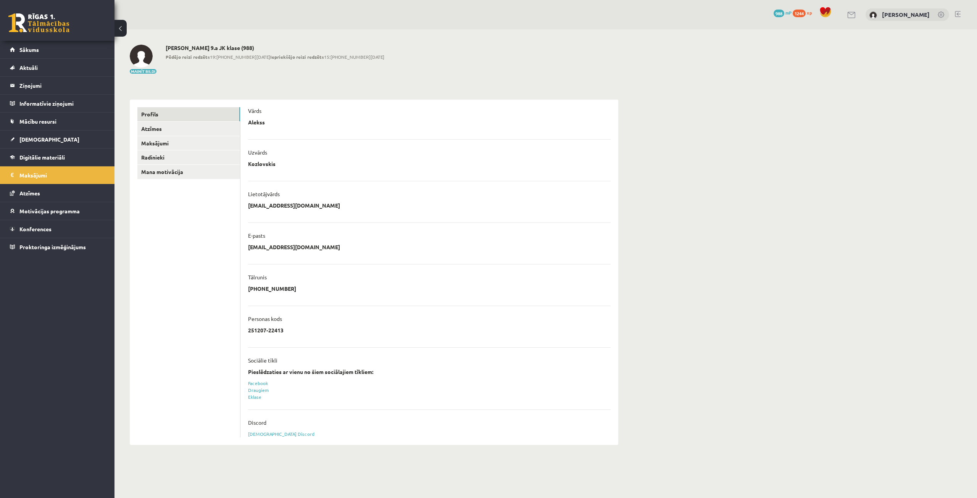
drag, startPoint x: 331, startPoint y: 248, endPoint x: 249, endPoint y: 249, distance: 82.5
click at [249, 249] on div "**********" at bounding box center [429, 249] width 363 height 11
copy p "aleksskozlovskis99@gmail.com"
click at [58, 247] on span "Proktoringa izmēģinājums" at bounding box center [52, 247] width 66 height 7
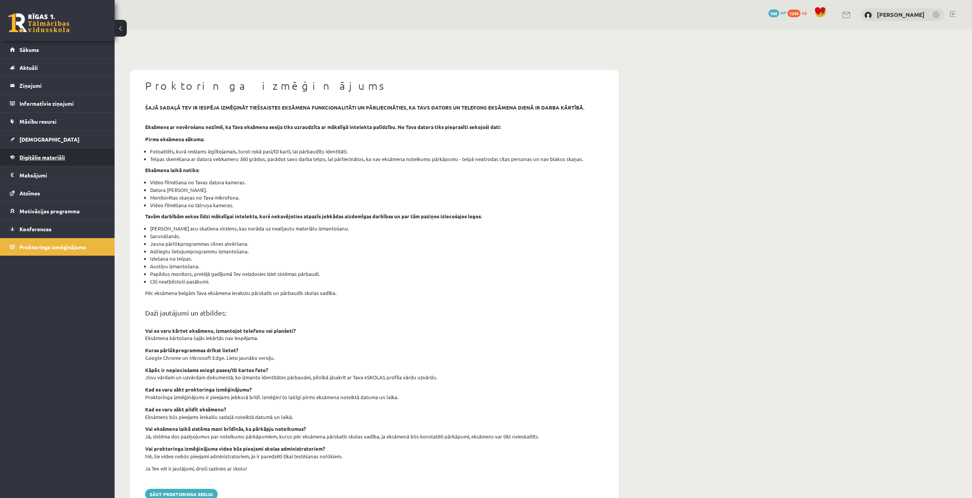
click at [64, 152] on link "Digitālie materiāli" at bounding box center [57, 158] width 95 height 18
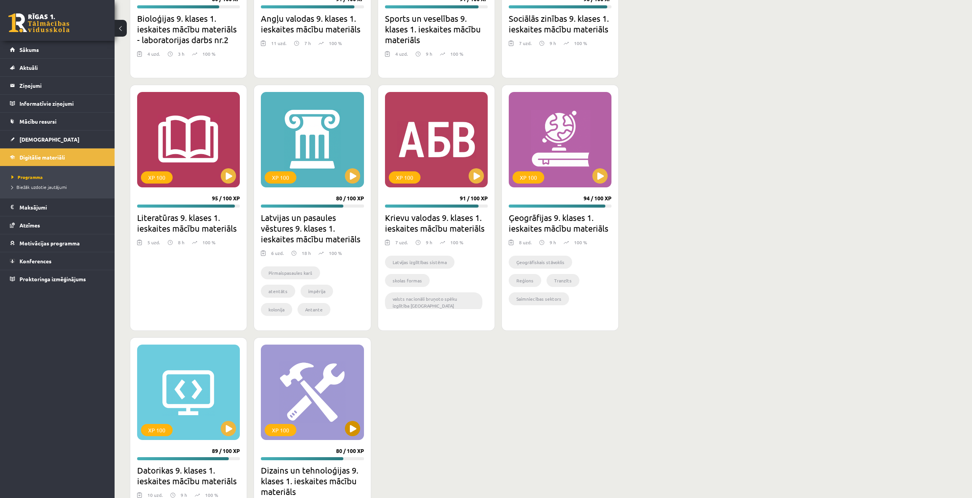
scroll to position [1541, 0]
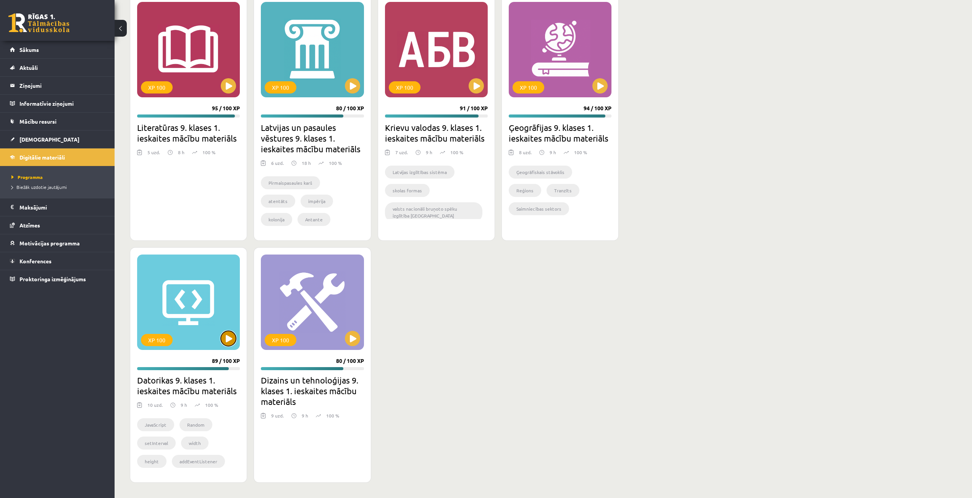
click at [228, 339] on button at bounding box center [228, 338] width 15 height 15
click at [184, 353] on div "XP 100 89 / 100 XP Datorikas 9. klases 1. ieskaites mācību materiāls 10 uzd. 9 …" at bounding box center [188, 365] width 117 height 236
click at [201, 338] on div "XP 100" at bounding box center [188, 302] width 103 height 95
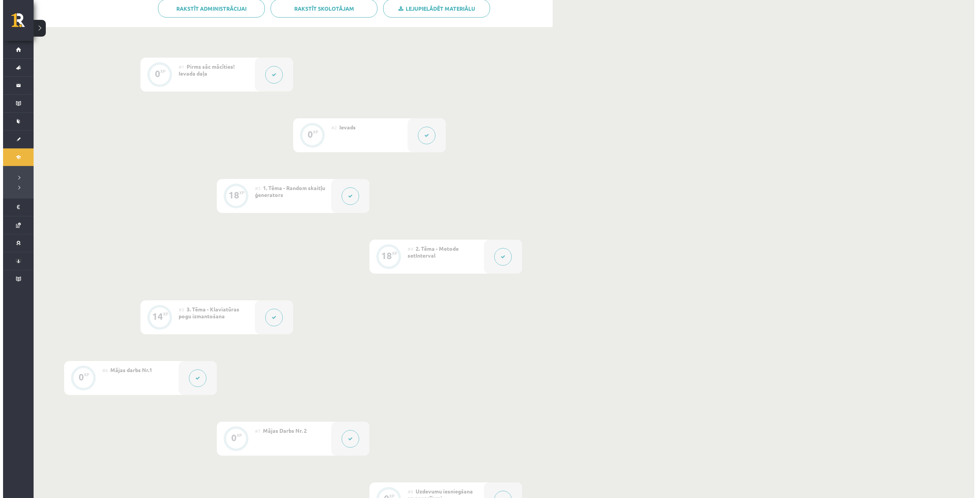
scroll to position [267, 0]
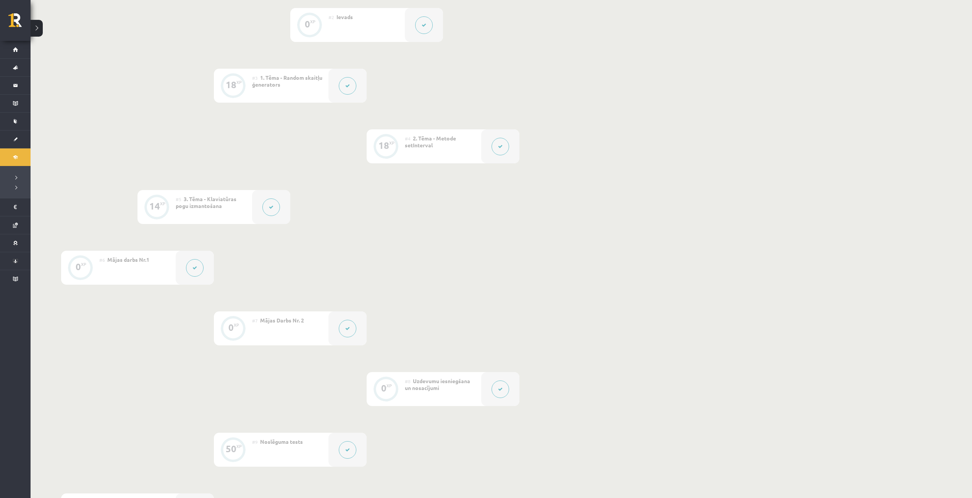
click at [191, 268] on button at bounding box center [195, 268] width 18 height 18
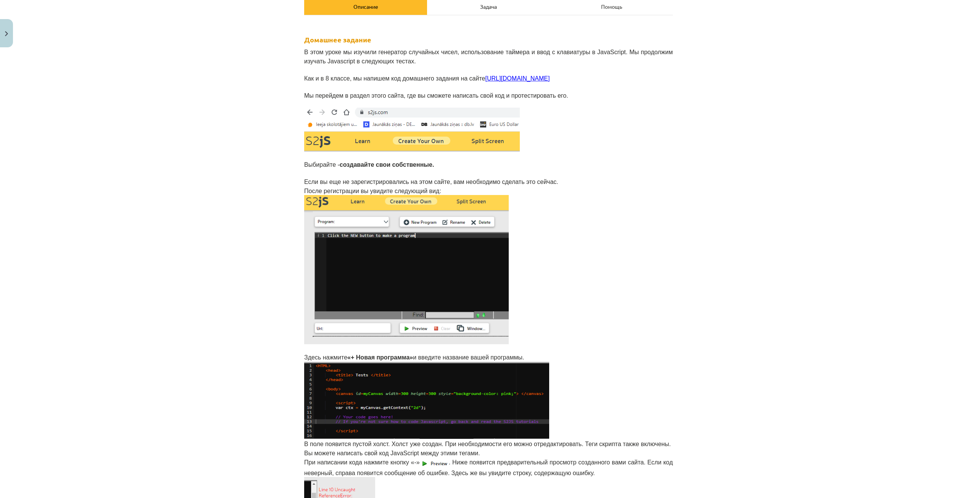
scroll to position [153, 0]
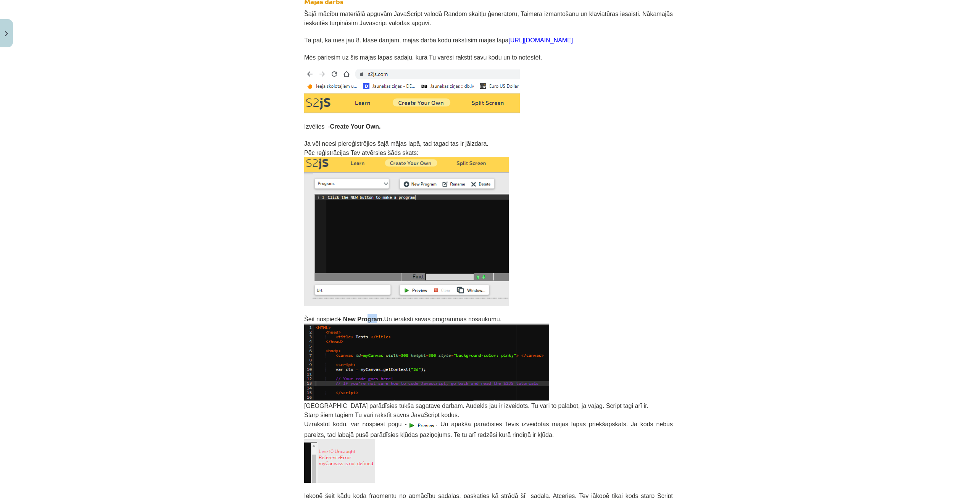
drag, startPoint x: 367, startPoint y: 316, endPoint x: 358, endPoint y: 317, distance: 9.6
click at [358, 317] on b "+ New Program." at bounding box center [361, 319] width 46 height 6
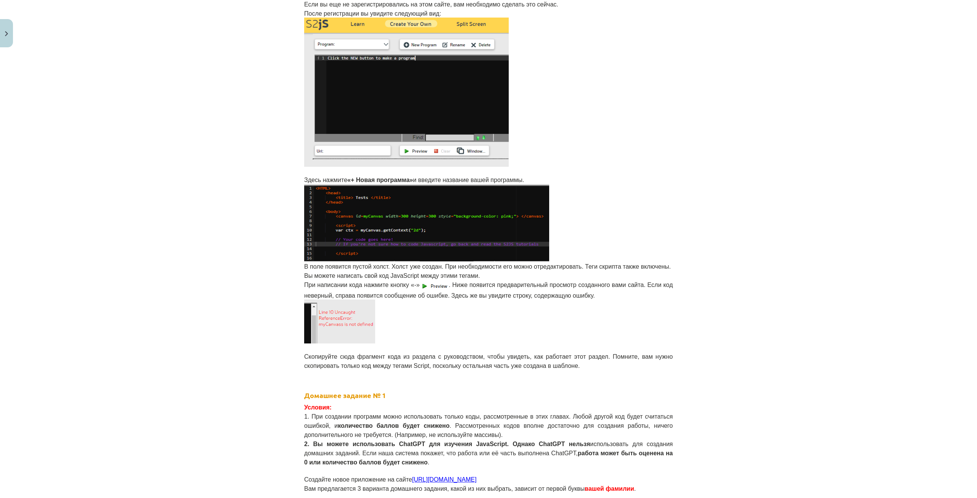
scroll to position [305, 0]
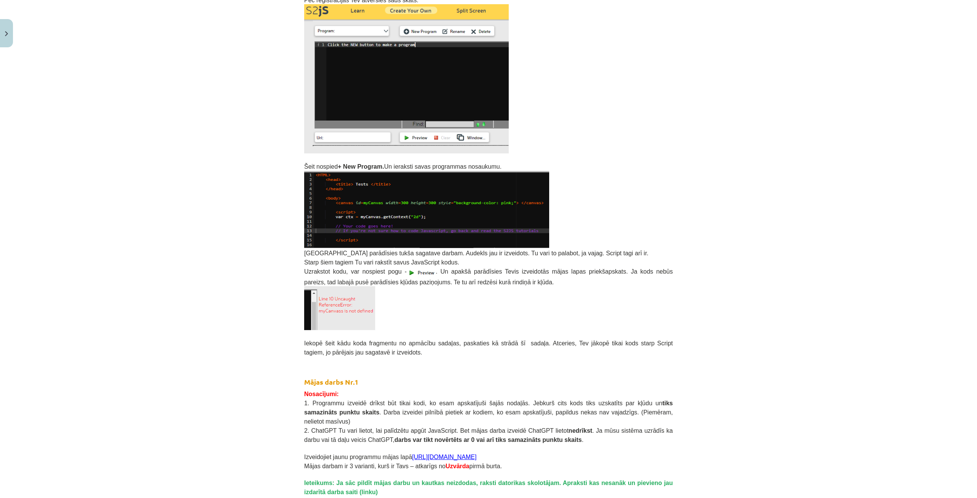
click at [676, 197] on div "Mācību tēma: Datorikas 9. klases 1. ieskaites mācību materiāls #6 Mājas darbs N…" at bounding box center [488, 249] width 977 height 498
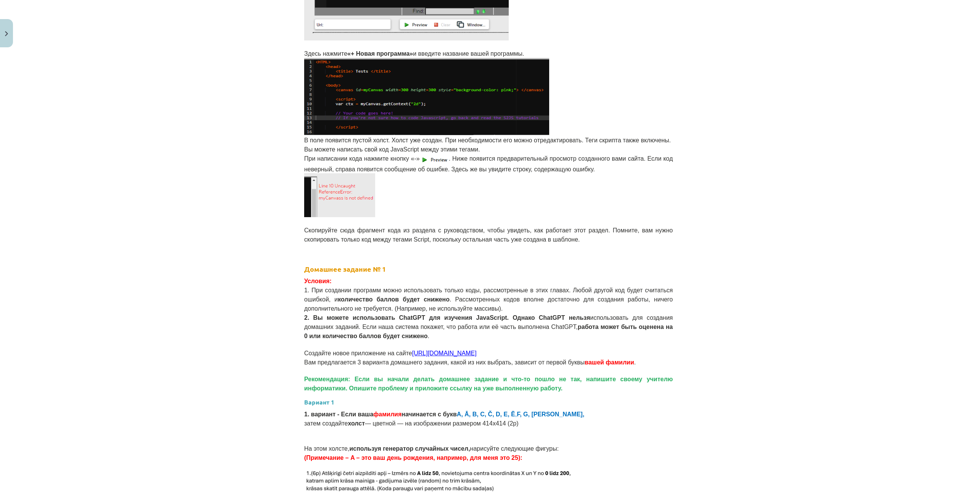
scroll to position [420, 0]
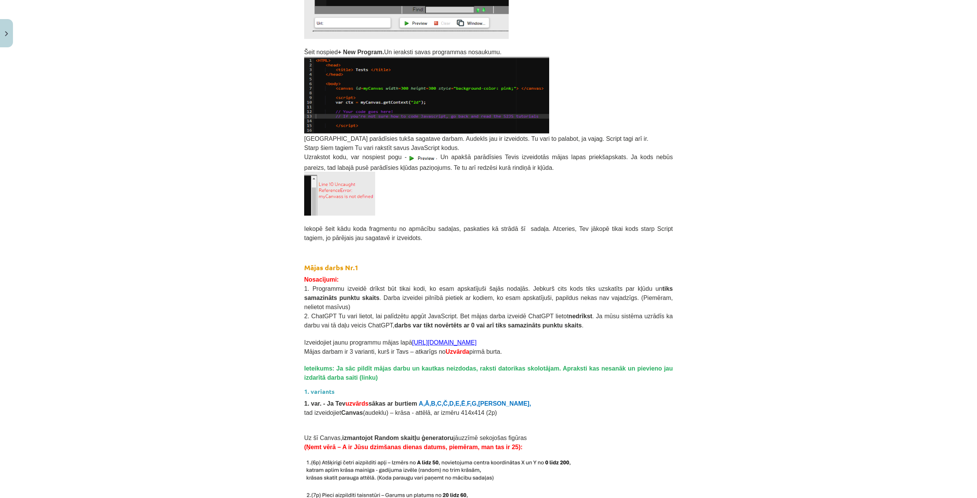
drag, startPoint x: 467, startPoint y: 333, endPoint x: 458, endPoint y: 333, distance: 8.4
click at [467, 338] on p "Izveidojiet jaunu programmu mājas lapā https://s2js.com/" at bounding box center [488, 342] width 369 height 9
click at [414, 339] on link "[URL][DOMAIN_NAME]" at bounding box center [444, 342] width 65 height 6
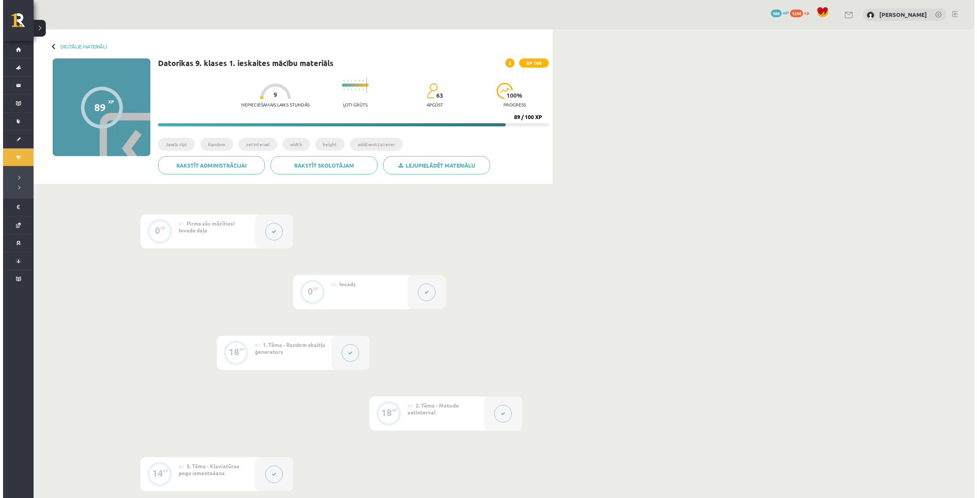
scroll to position [267, 0]
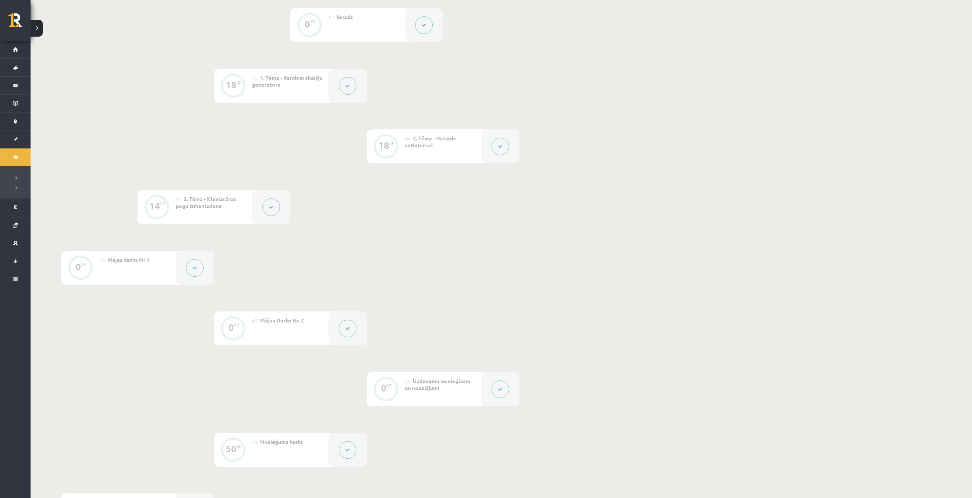
click at [185, 268] on div at bounding box center [195, 268] width 38 height 34
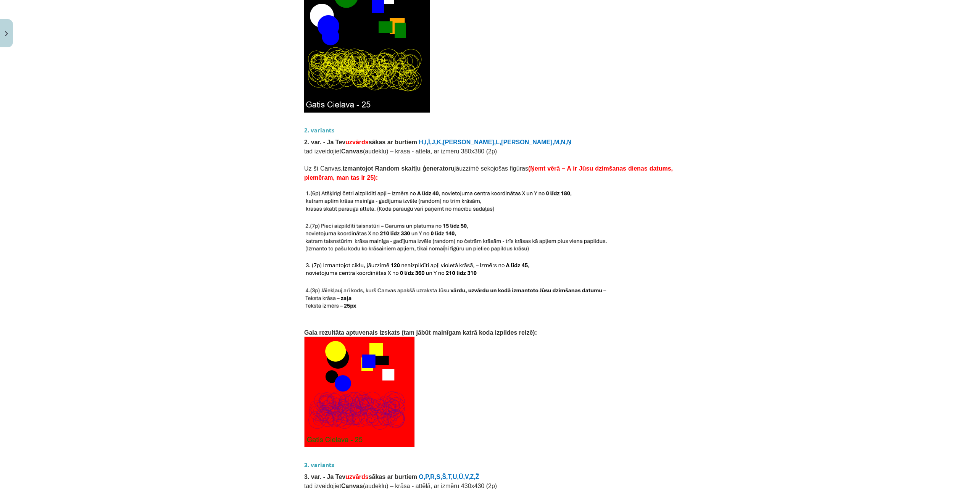
scroll to position [1013, 0]
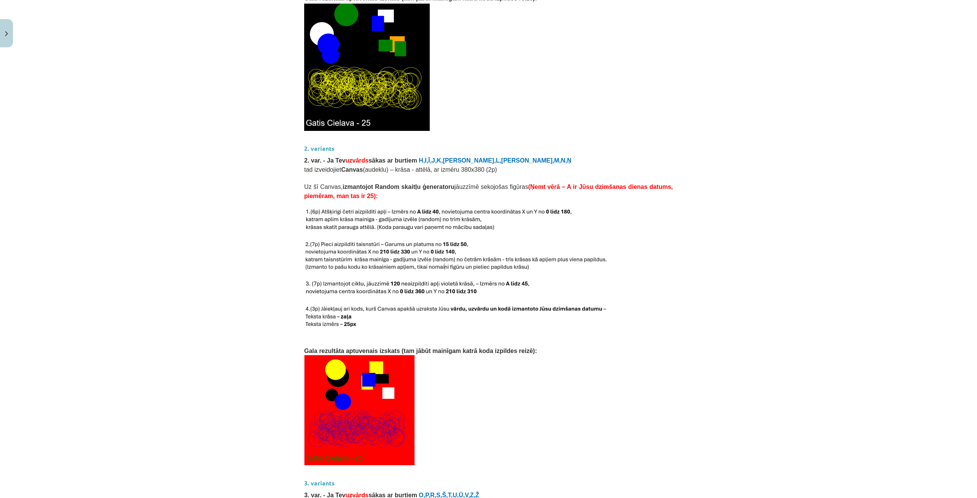
click at [307, 144] on strong "2. variants" at bounding box center [319, 148] width 31 height 8
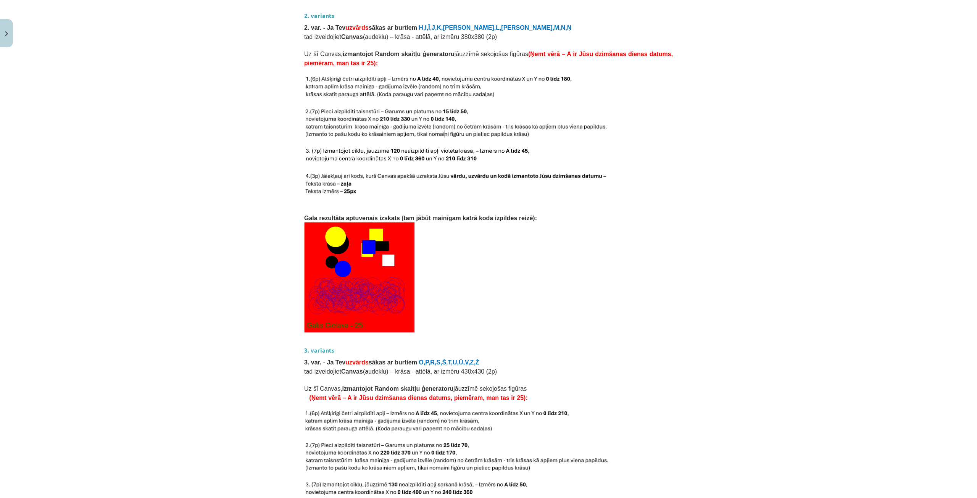
scroll to position [1127, 0]
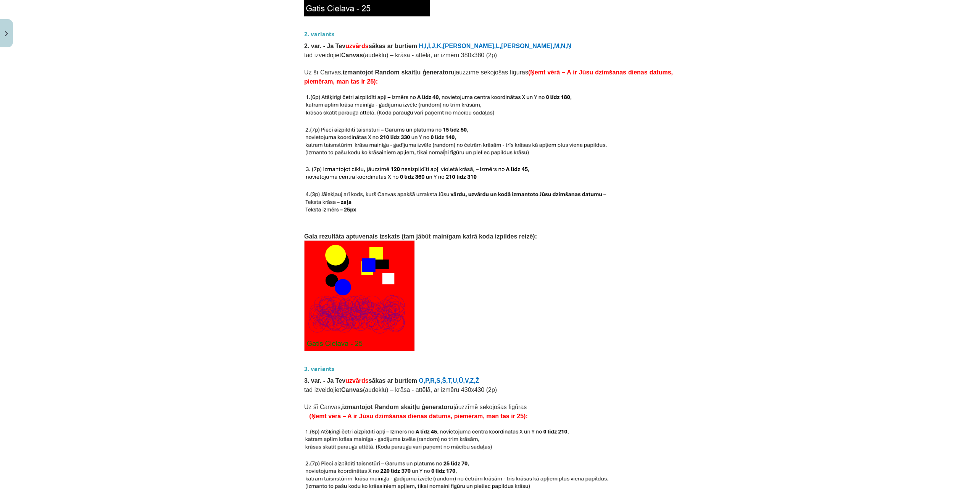
click at [657, 257] on p at bounding box center [488, 296] width 369 height 111
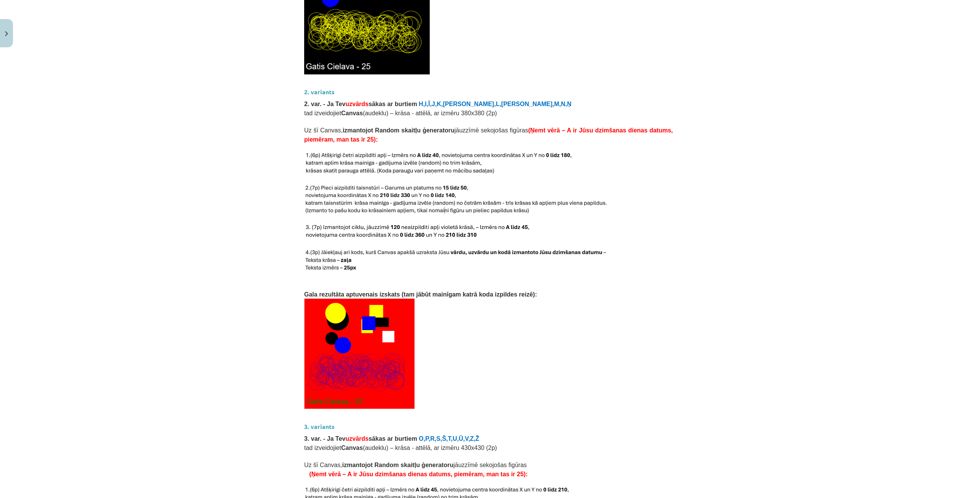
scroll to position [1051, 0]
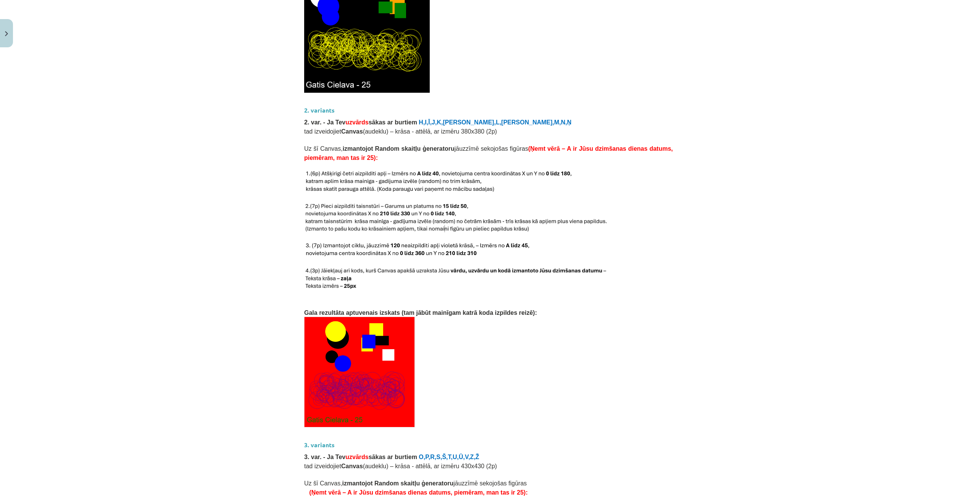
click at [254, 243] on div "Mācību tēma: Datorikas 9. klases 1. ieskaites mācību materiāls #6 Mājas darbs N…" at bounding box center [488, 249] width 977 height 498
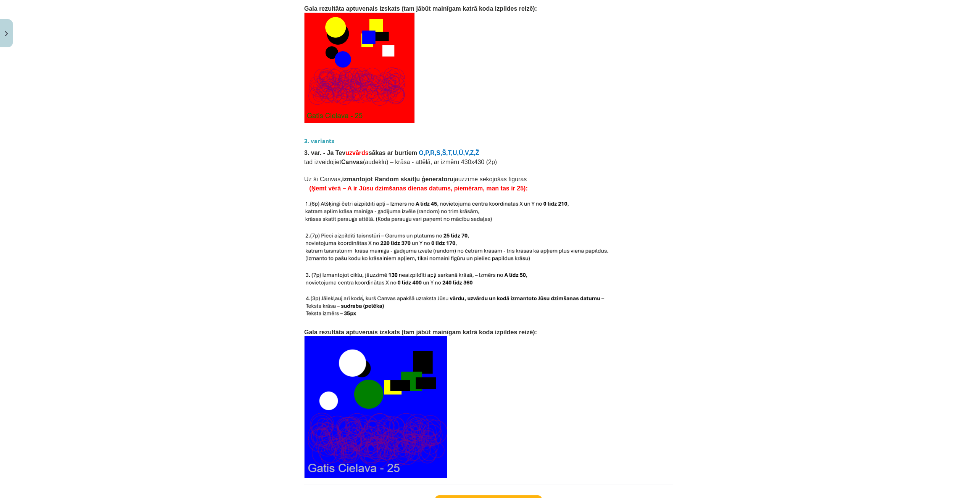
scroll to position [1432, 0]
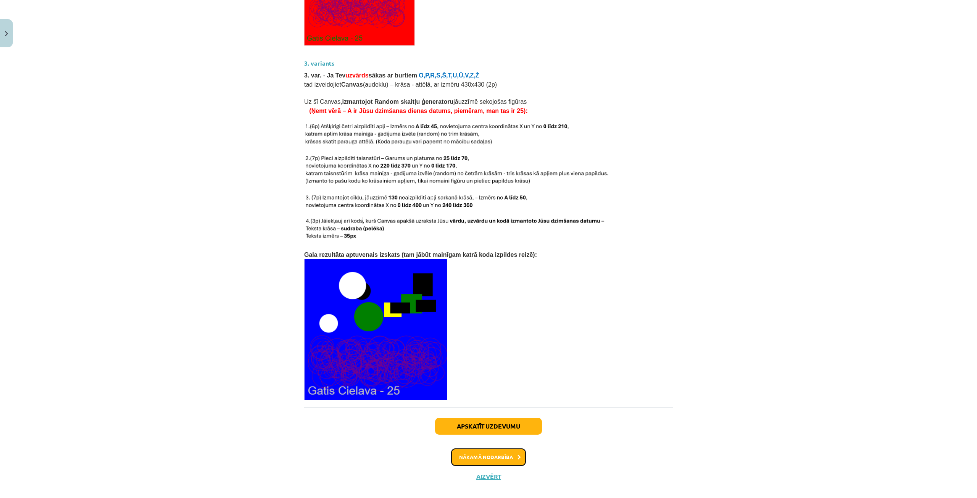
click at [498, 449] on button "Nākamā nodarbība" at bounding box center [488, 458] width 75 height 18
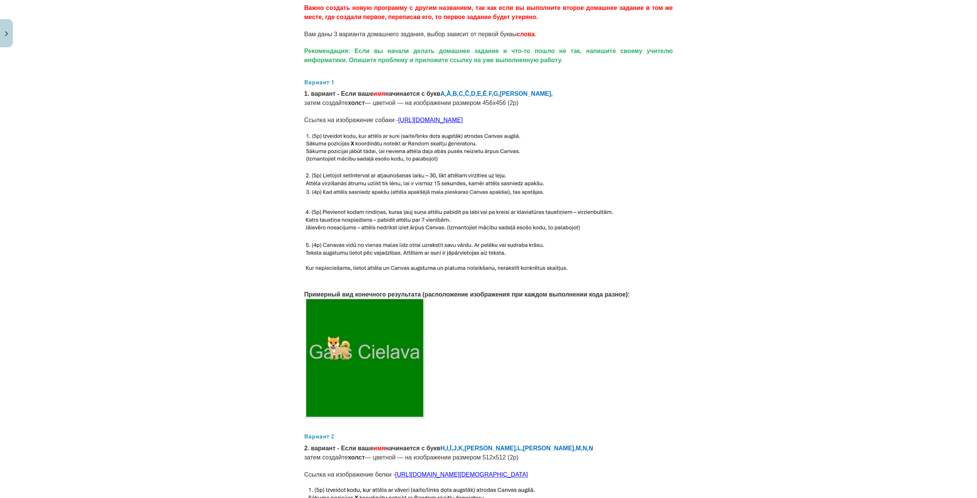
scroll to position [230, 0]
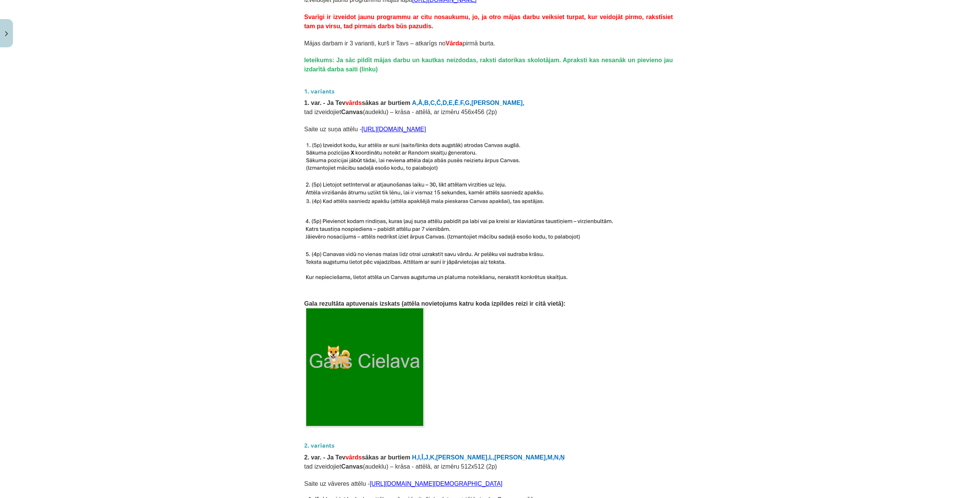
click at [774, 118] on div "Mācību tēma: Datorikas 9. klases 1. ieskaites mācību materiāls #7 Mājas Darbs N…" at bounding box center [488, 249] width 977 height 498
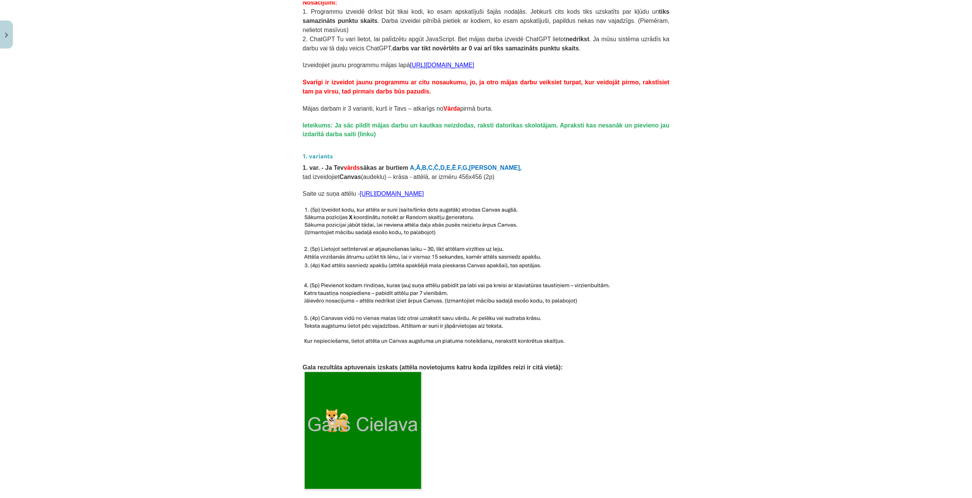
scroll to position [77, 0]
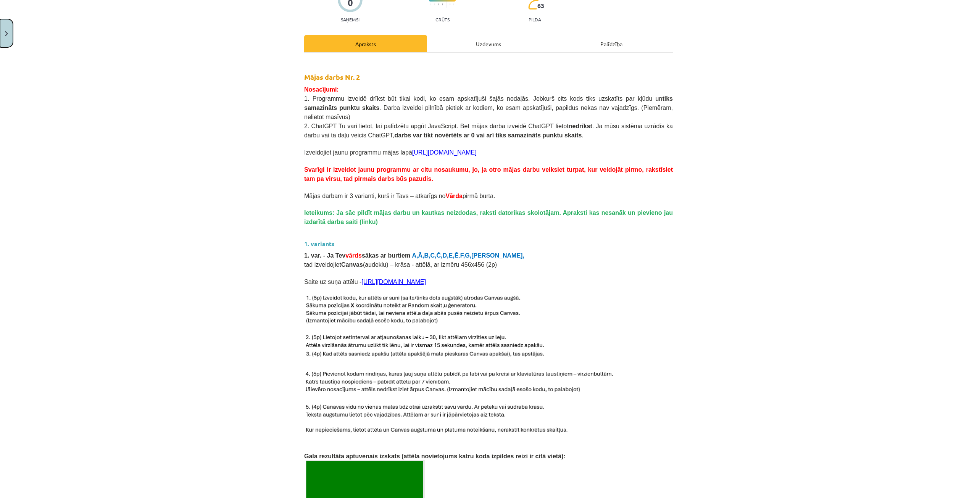
click at [7, 36] on img "Close" at bounding box center [6, 33] width 3 height 5
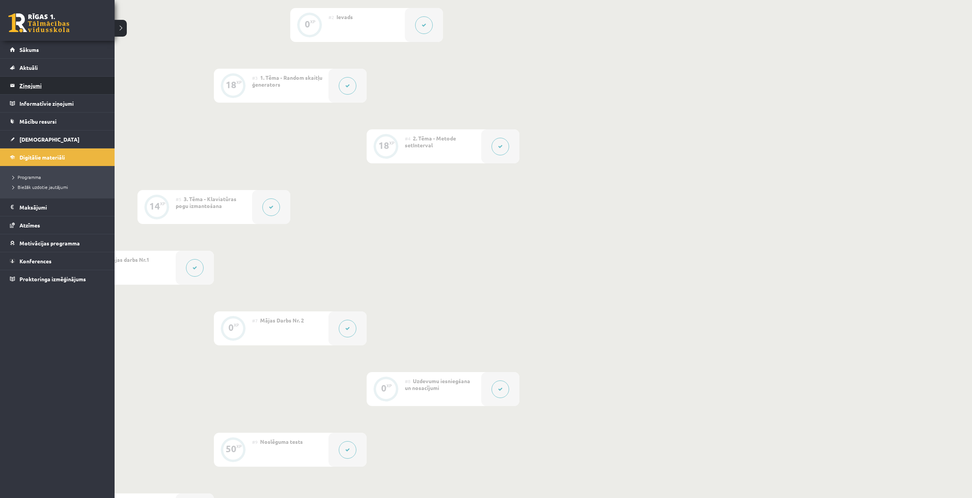
click at [34, 83] on legend "Ziņojumi 0" at bounding box center [62, 86] width 86 height 18
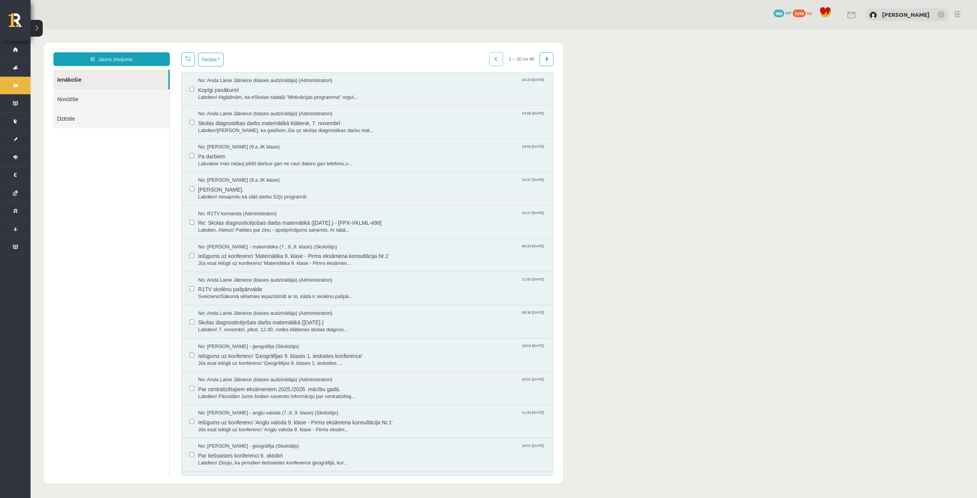
click at [112, 93] on link "Nosūtītie" at bounding box center [111, 98] width 116 height 19
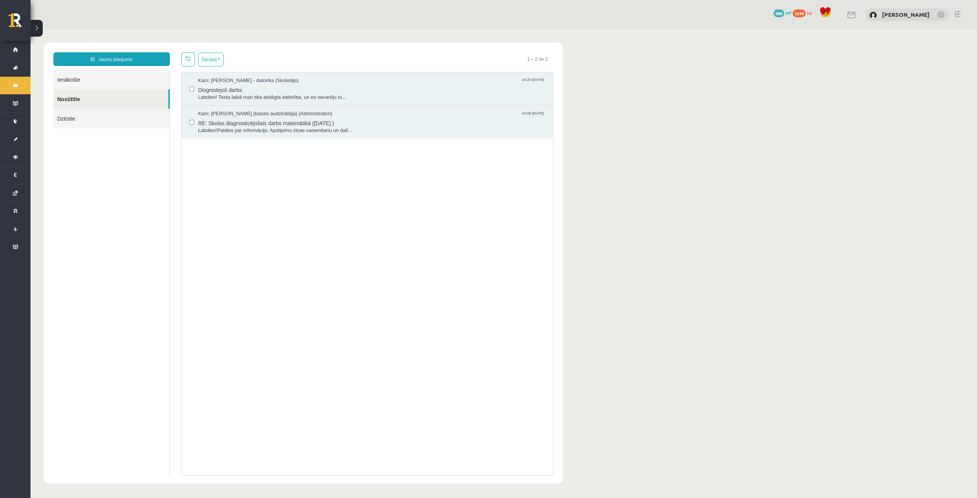
click at [114, 82] on link "Ienākošie" at bounding box center [111, 79] width 116 height 19
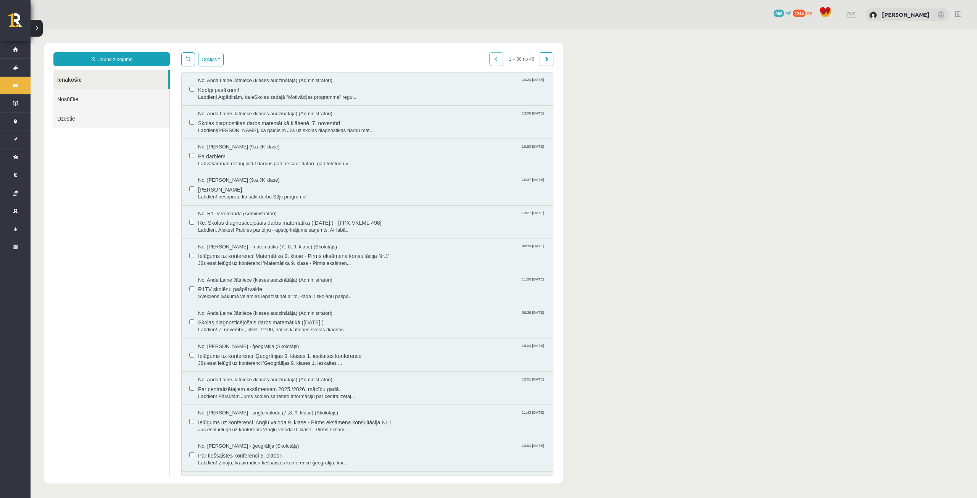
click at [105, 92] on link "Nosūtītie" at bounding box center [111, 98] width 116 height 19
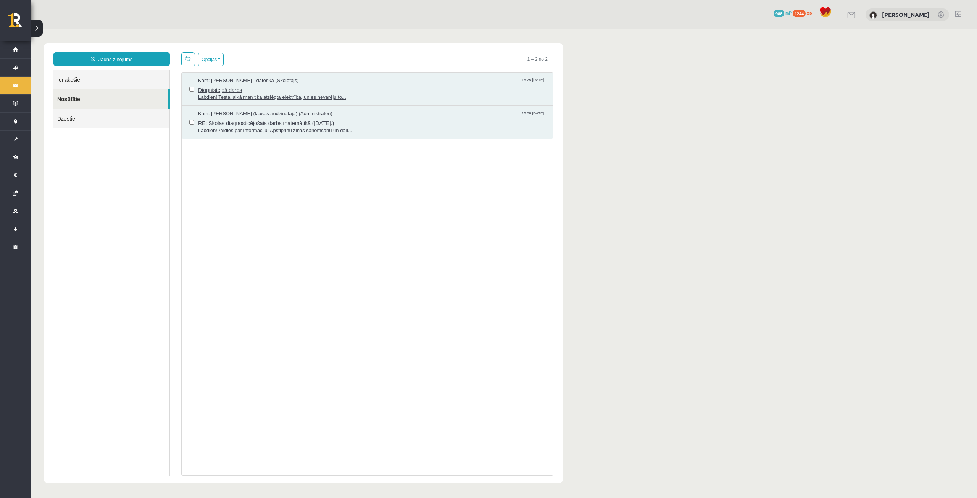
click at [245, 84] on span "Diognistejoš darbs" at bounding box center [371, 89] width 347 height 10
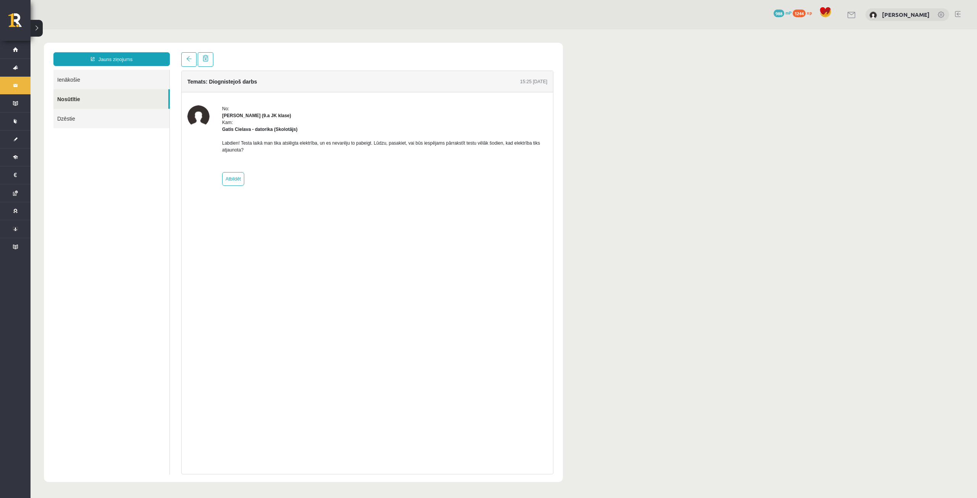
click at [678, 89] on body "Jauns ziņojums Ienākošie Nosūtītie Dzēstie ********* ********* ******* Temats: …" at bounding box center [504, 262] width 947 height 466
click at [173, 26] on div "0 Dāvanas 988 mP 1244 xp Alekss Kozlovskis" at bounding box center [504, 14] width 947 height 29
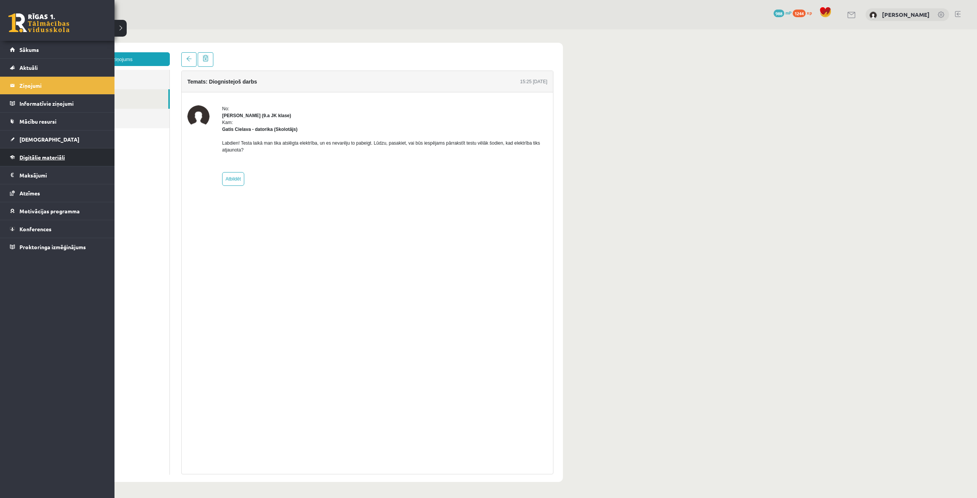
click at [51, 158] on span "Digitālie materiāli" at bounding box center [41, 157] width 45 height 7
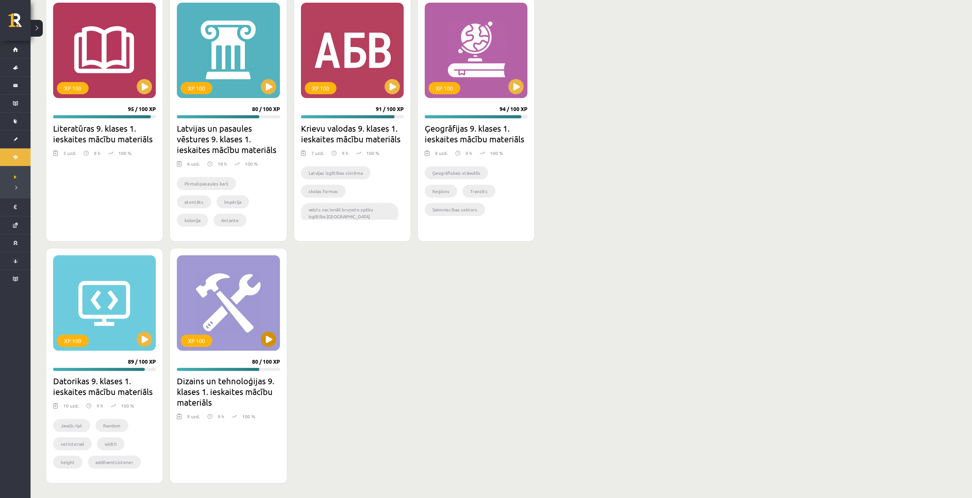
scroll to position [1541, 0]
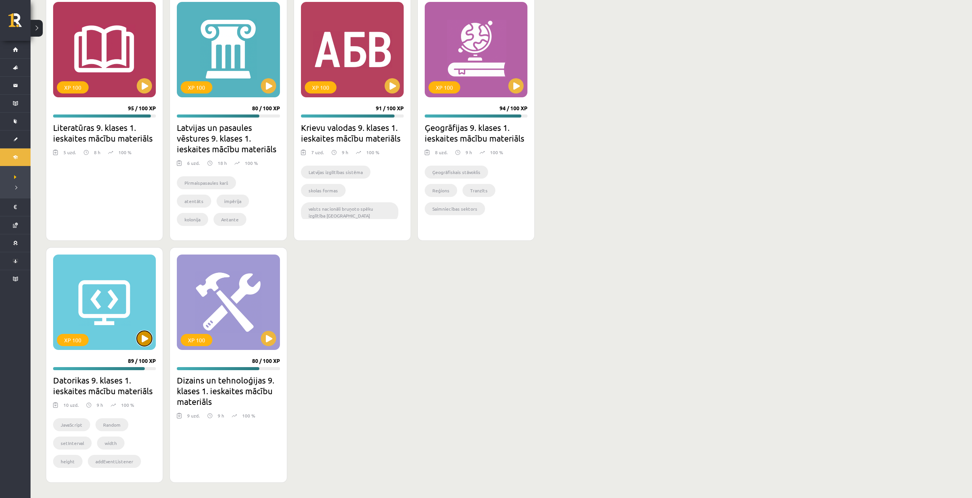
click at [149, 341] on button at bounding box center [144, 338] width 15 height 15
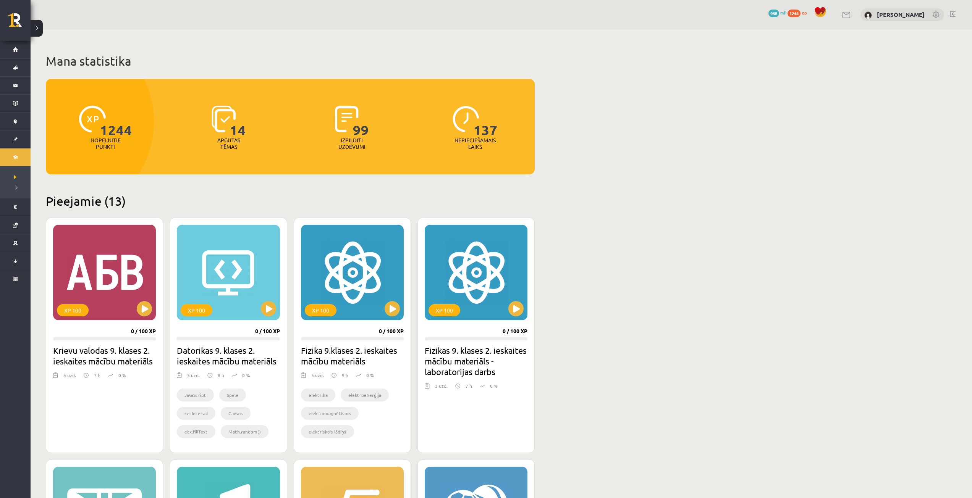
scroll to position [1541, 0]
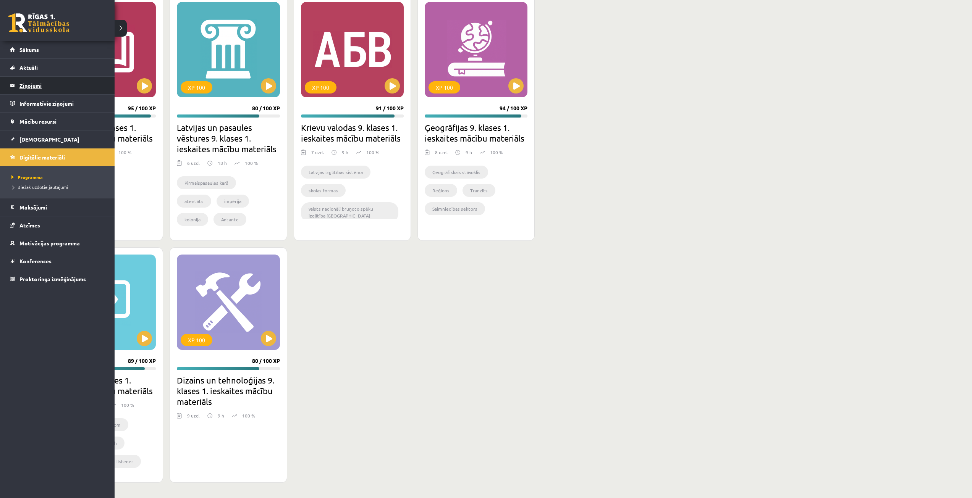
click at [30, 83] on legend "Ziņojumi 0" at bounding box center [62, 86] width 86 height 18
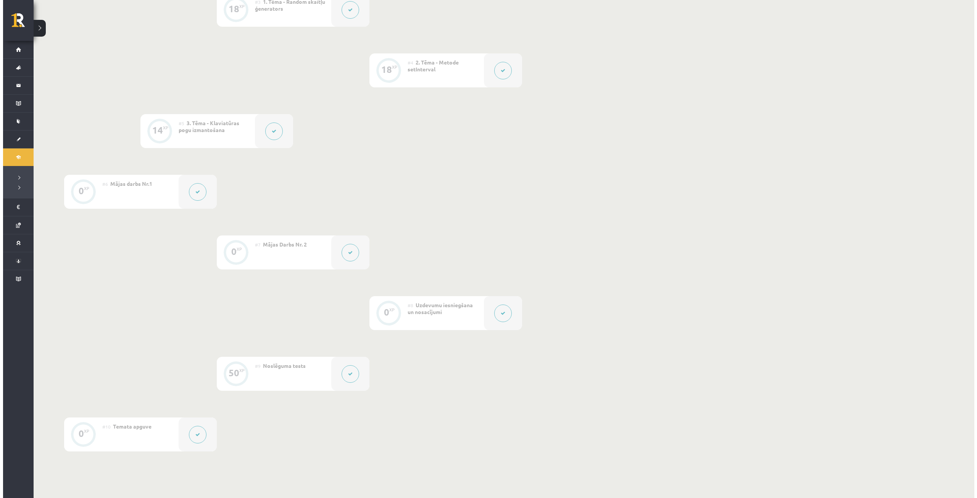
scroll to position [344, 0]
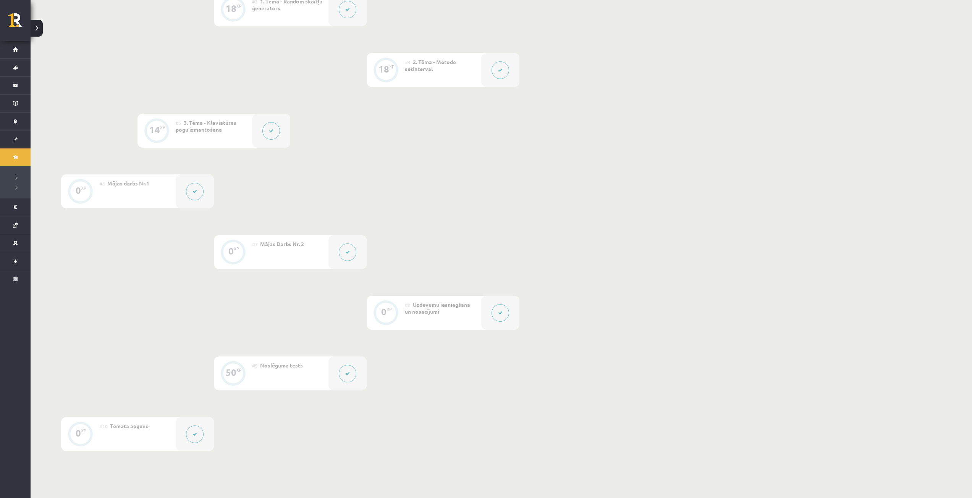
click at [347, 253] on icon at bounding box center [347, 252] width 5 height 5
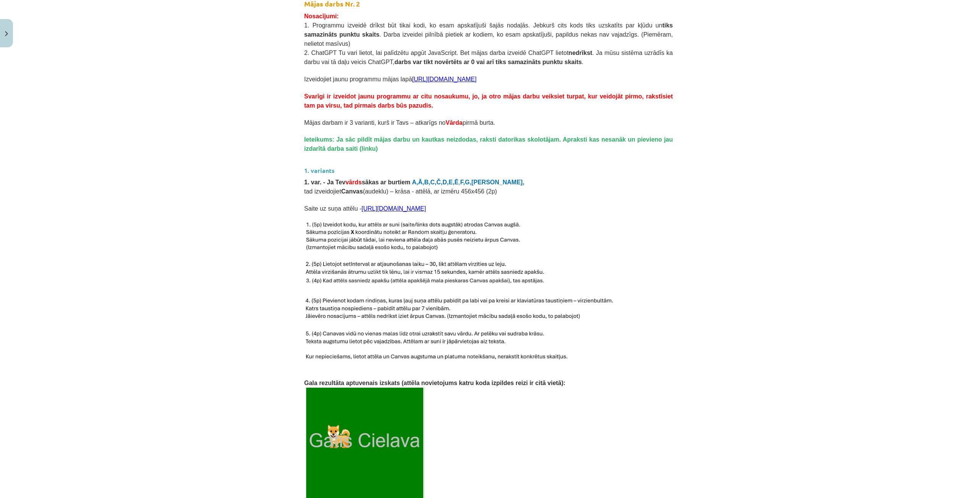
scroll to position [149, 0]
click at [426, 207] on link "https://icons.iconarchive.com/icons/google/noto-emoji-animals-nature/96/22215-d…" at bounding box center [394, 210] width 65 height 6
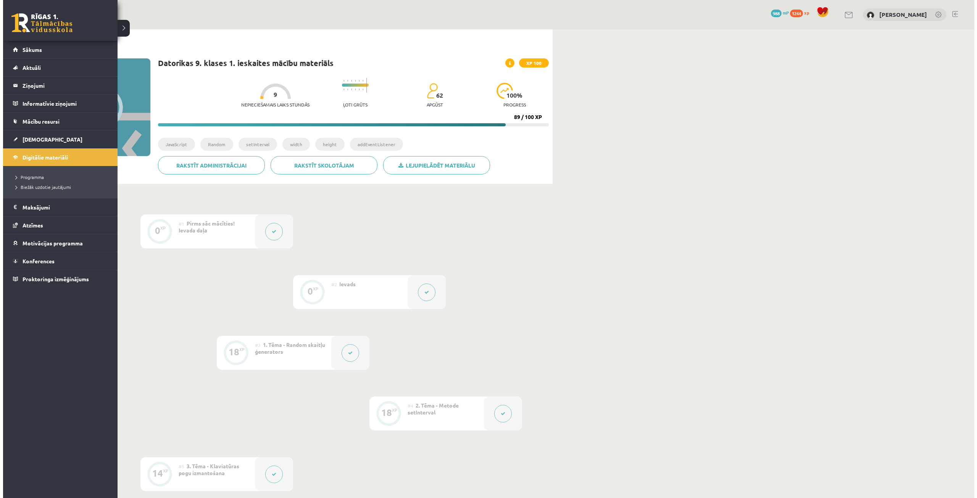
scroll to position [344, 0]
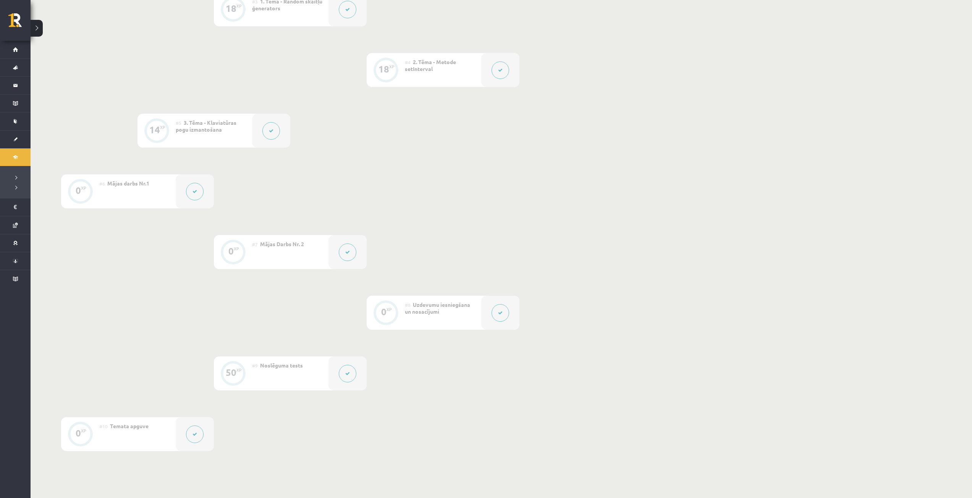
click at [352, 257] on button at bounding box center [348, 253] width 18 height 18
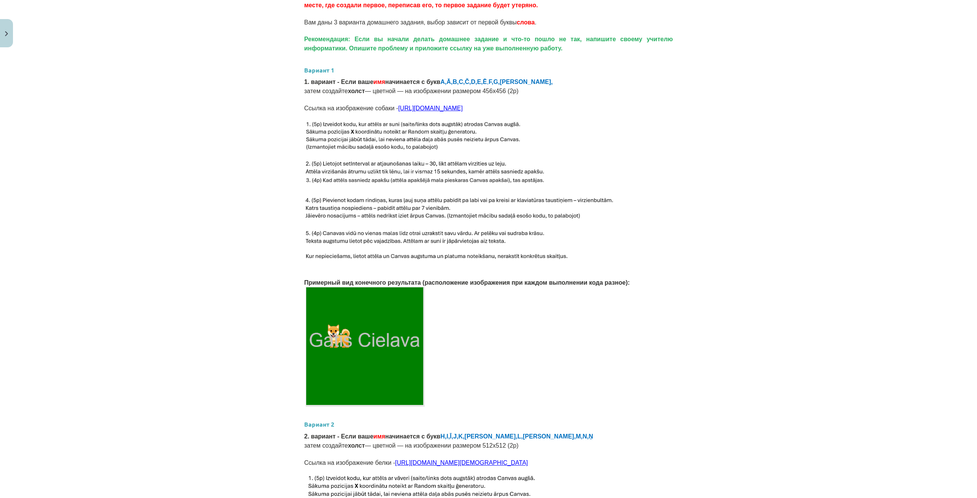
scroll to position [191, 0]
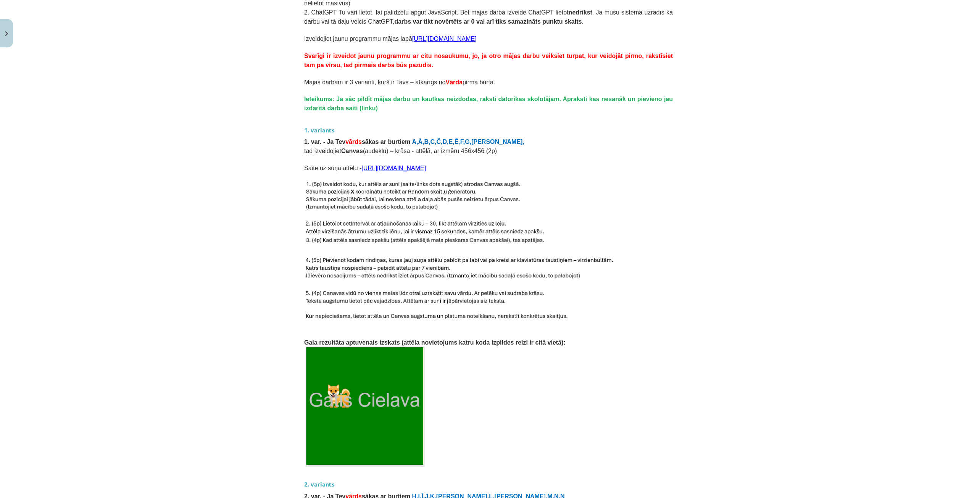
click at [690, 167] on div "Mācību tēma: Datorikas 9. klases 1. ieskaites mācību materiāls #7 Mājas Darbs N…" at bounding box center [488, 249] width 977 height 498
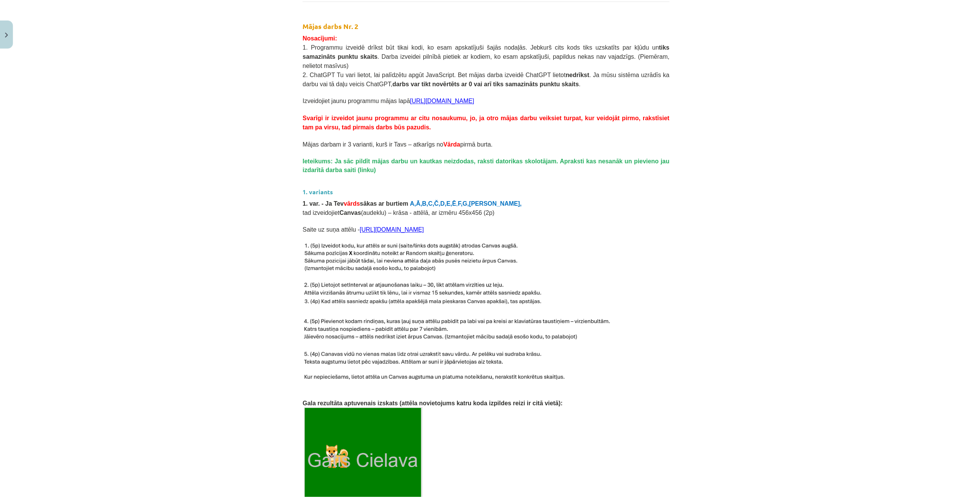
scroll to position [76, 0]
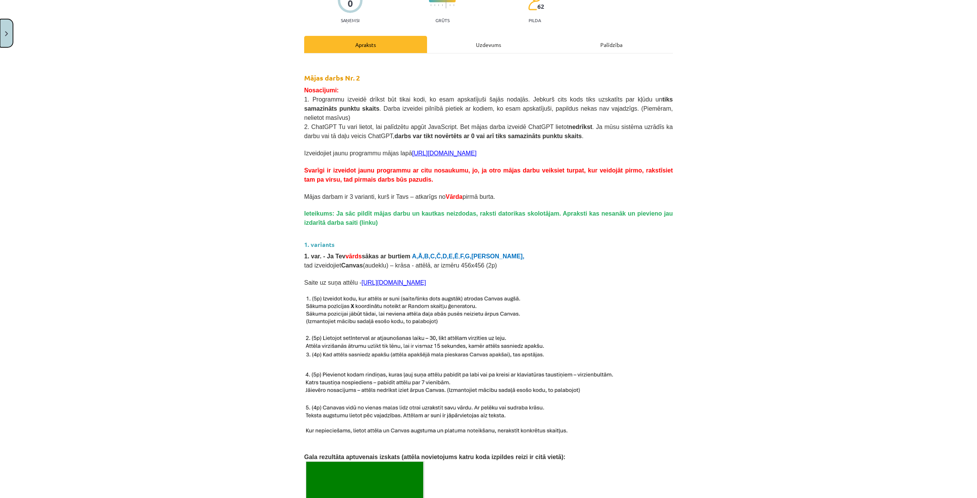
click at [7, 33] on img "Close" at bounding box center [6, 33] width 3 height 5
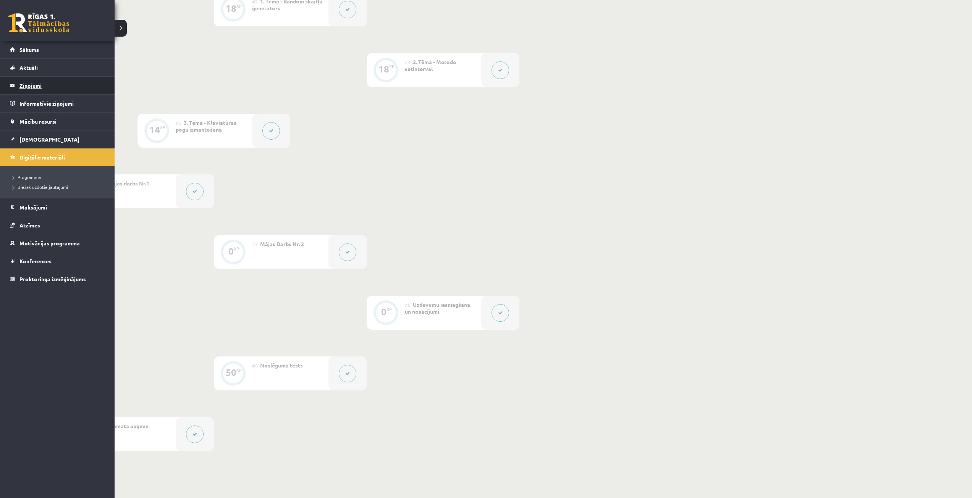
click at [50, 86] on legend "Ziņojumi 0" at bounding box center [62, 86] width 86 height 18
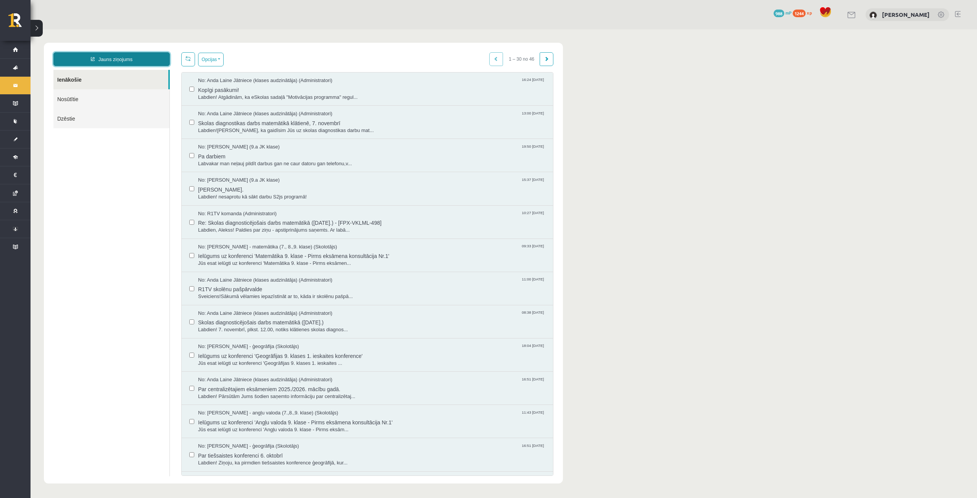
click at [109, 63] on link "Jauns ziņojums" at bounding box center [111, 59] width 116 height 14
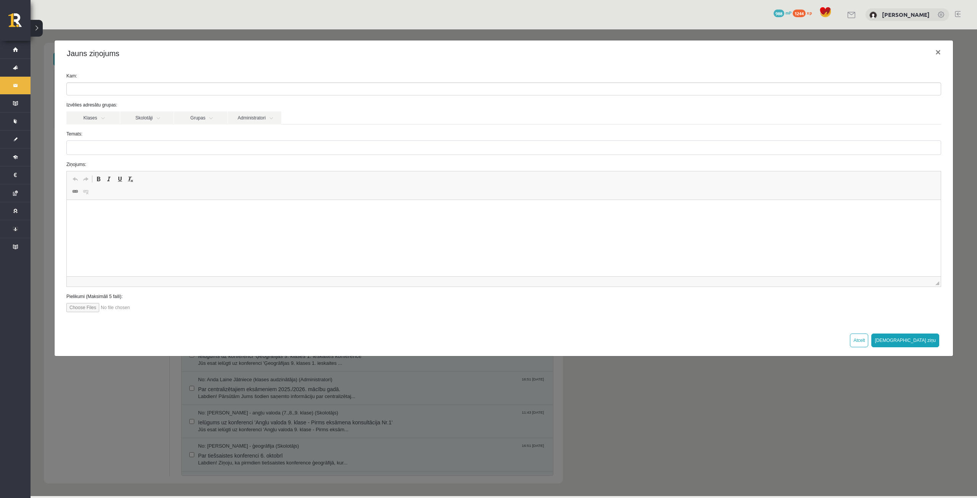
click at [155, 86] on ul at bounding box center [504, 89] width 874 height 12
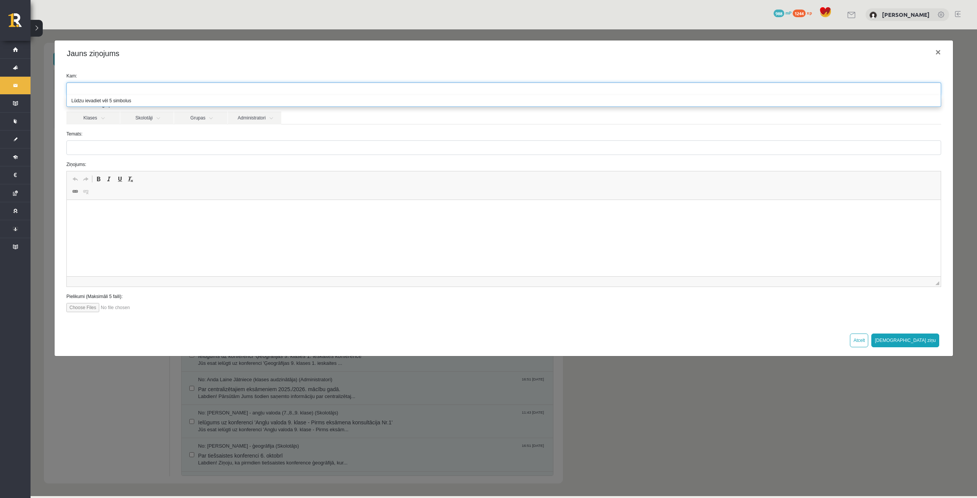
click at [161, 68] on div "Kam: Izvēlies adresātu grupas: Klases Skolotāji Grupas Administratori 9.a JK kl…" at bounding box center [504, 195] width 899 height 258
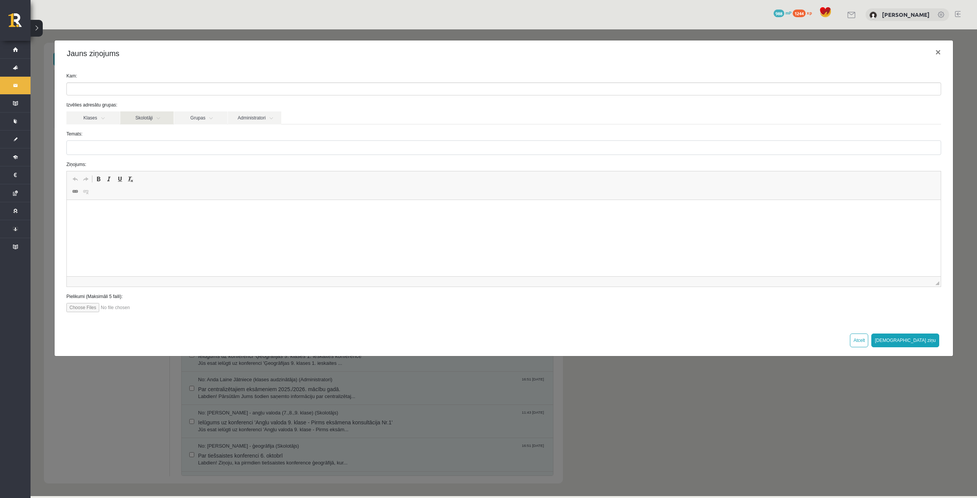
click at [146, 118] on link "Skolotāji" at bounding box center [146, 117] width 53 height 13
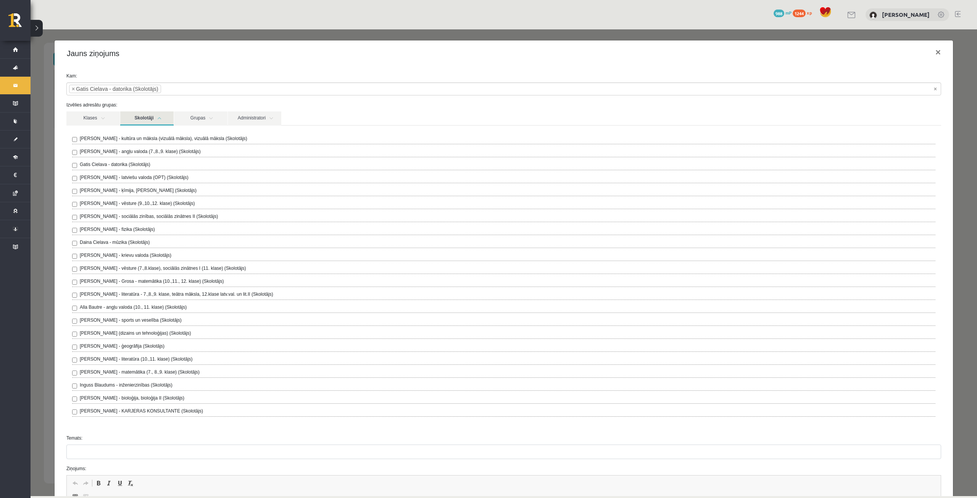
click at [158, 119] on link "Skolotāji" at bounding box center [146, 118] width 53 height 14
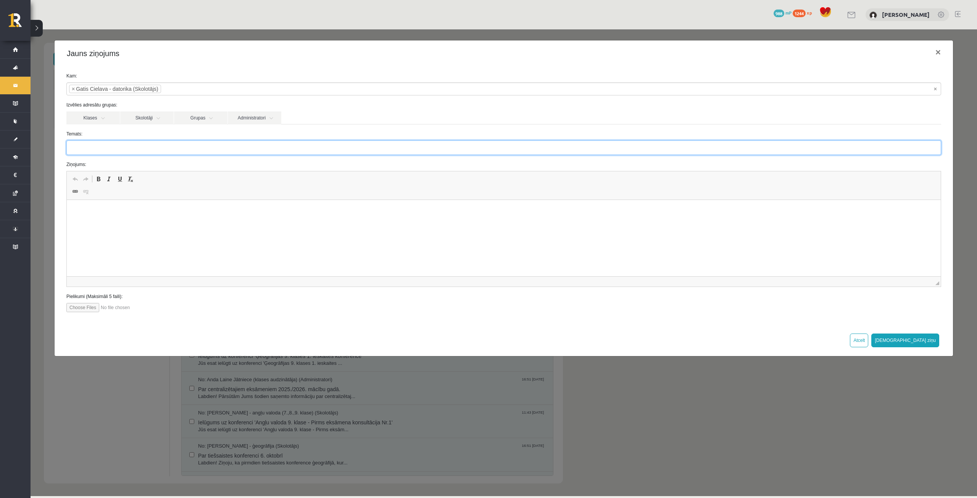
click at [172, 153] on input "Temats:" at bounding box center [503, 147] width 875 height 15
type input "****"
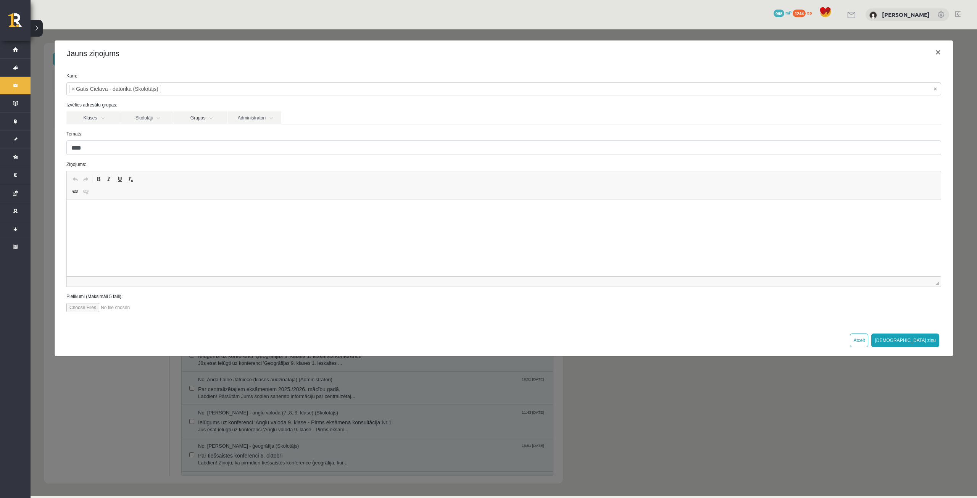
click at [190, 220] on html at bounding box center [504, 211] width 874 height 23
click at [129, 209] on p "Визуальный текстовый редактор, wiswyg-editor-47433834569040-1760547765-859" at bounding box center [503, 212] width 859 height 8
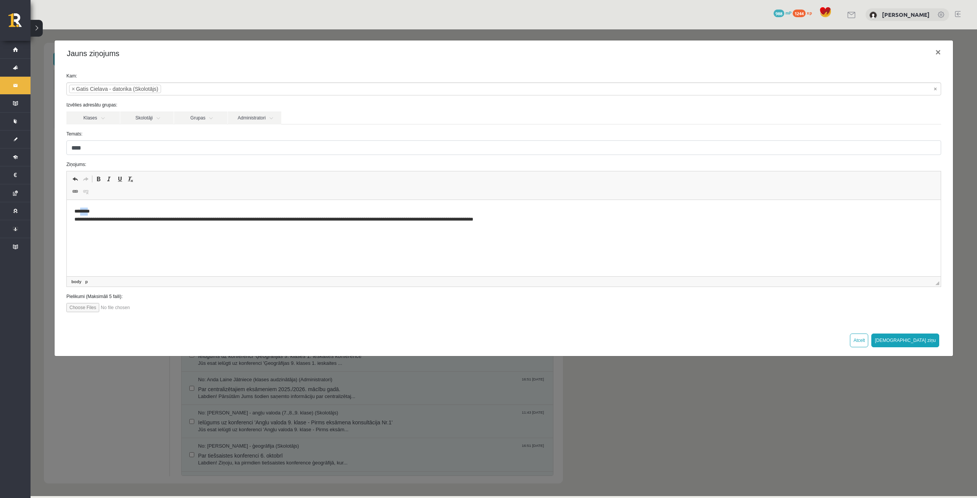
drag, startPoint x: 92, startPoint y: 211, endPoint x: 83, endPoint y: 210, distance: 8.4
click at [83, 210] on p "**********" at bounding box center [503, 216] width 859 height 16
click at [537, 221] on p "**********" at bounding box center [503, 216] width 859 height 16
click at [74, 232] on html "**********" at bounding box center [504, 222] width 874 height 44
click at [99, 231] on p "**********" at bounding box center [503, 233] width 859 height 8
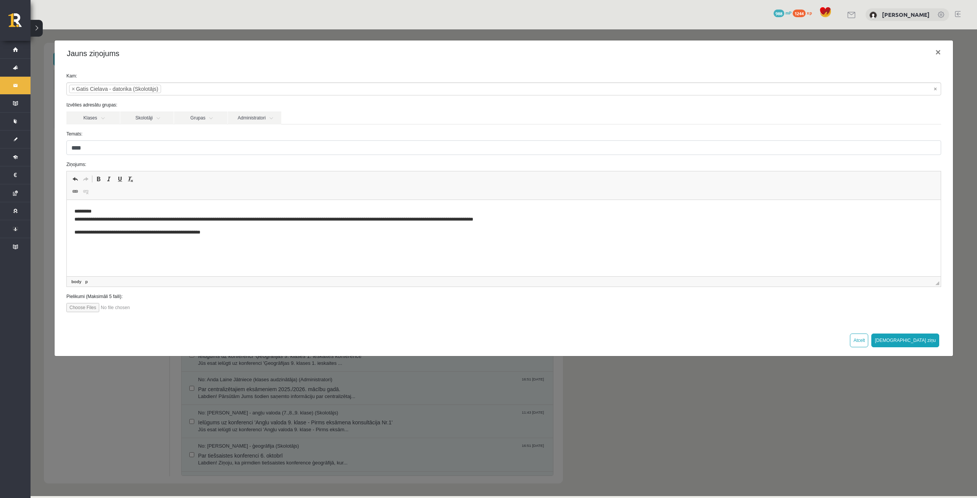
click at [74, 232] on p "**********" at bounding box center [503, 233] width 859 height 8
drag, startPoint x: 105, startPoint y: 245, endPoint x: 102, endPoint y: 417, distance: 171.4
click at [67, 245] on html "**********" at bounding box center [504, 228] width 874 height 57
copy p "**********"
click at [79, 234] on p "Визуальный текстовый редактор, wiswyg-editor-47433834569040-1760547765-859" at bounding box center [503, 233] width 859 height 8
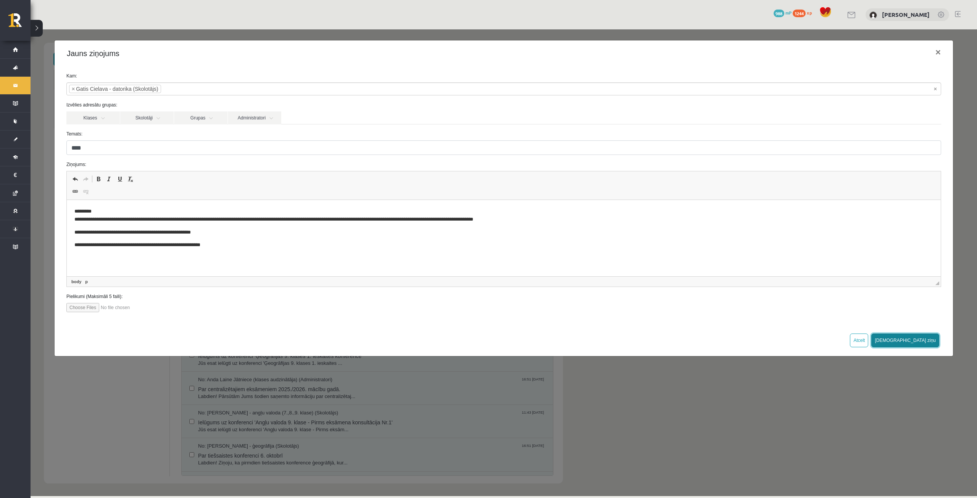
click at [933, 340] on button "Sūtīt ziņu" at bounding box center [906, 341] width 68 height 14
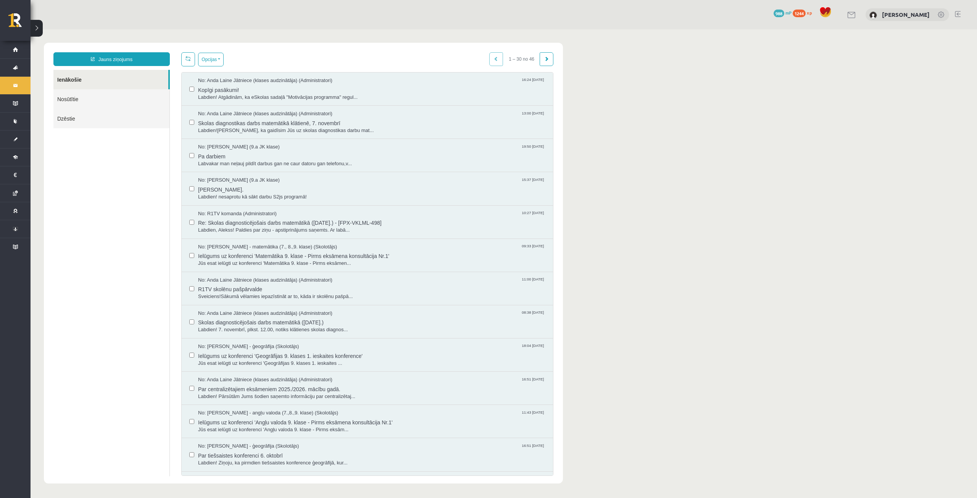
click at [66, 99] on link "Nosūtītie" at bounding box center [111, 98] width 116 height 19
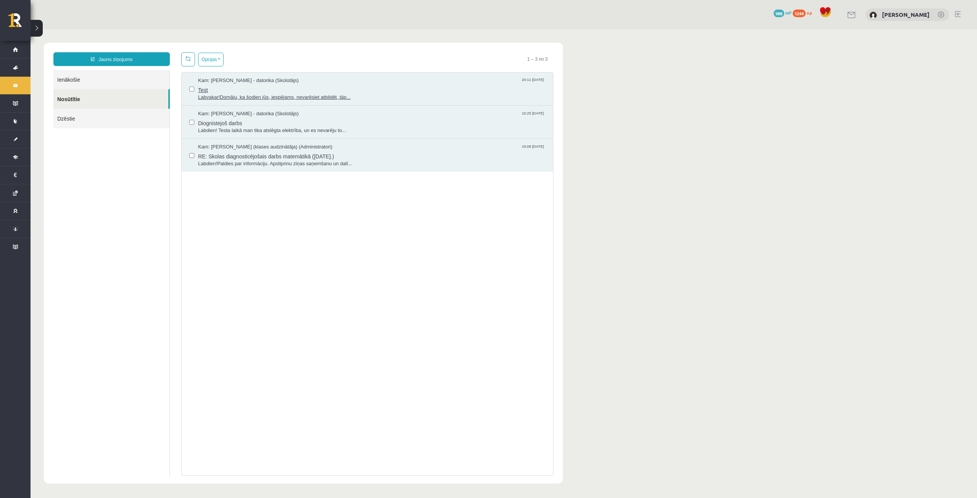
click at [278, 92] on span "Test" at bounding box center [371, 89] width 347 height 10
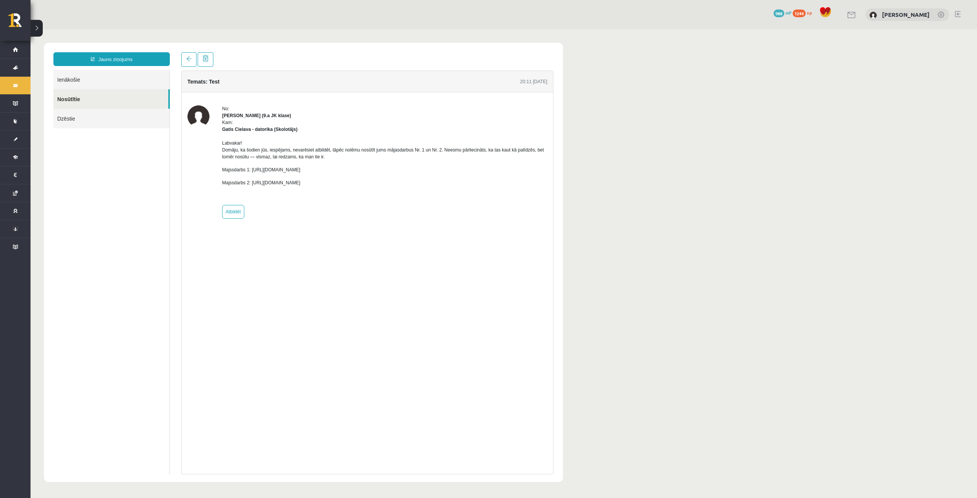
drag, startPoint x: 351, startPoint y: 168, endPoint x: 251, endPoint y: 171, distance: 100.1
click at [251, 171] on p "Majssdarbs 1: https://s2js.com/AlekssK/AlekssKozlovskis9Klase" at bounding box center [384, 169] width 325 height 7
click at [479, 283] on div "Temats: Test 20:11 15/10/2025 No: Alekss Kozlovskis (9.a JK klase) Kam: Gatis C…" at bounding box center [367, 273] width 372 height 404
click at [513, 159] on p "Labvakar! Domāju, ka šodien jūs, iespējams, nevarēsiet atbildēt, tāpēc nolēmu n…" at bounding box center [384, 150] width 325 height 21
click at [529, 157] on p "Labvakar! Domāju, ka šodien jūs, iespējams, nevarēsiet atbildēt, tāpēc nolēmu n…" at bounding box center [384, 150] width 325 height 21
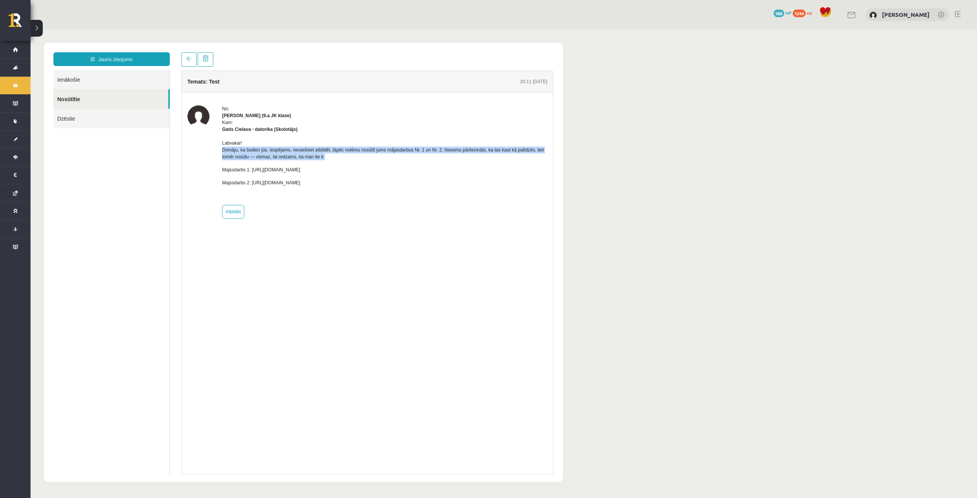
drag, startPoint x: 339, startPoint y: 157, endPoint x: 222, endPoint y: 148, distance: 117.6
click at [222, 148] on div "No: Alekss Kozlovskis (9.a JK klase) Kam: Gatis Cielava - datorika (Skolotājs) …" at bounding box center [367, 161] width 360 height 113
copy p "Domāju, ka šodien jūs, iespējams, nevarēsiet atbildēt, tāpēc nolēmu nosūtīt jum…"
click at [368, 165] on div "Labvakar! Domāju, ka šodien jūs, iespējams, nevarēsiet atbildēt, tāpēc nolēmu n…" at bounding box center [384, 166] width 325 height 66
click at [80, 84] on link "Ienākošie" at bounding box center [111, 79] width 116 height 19
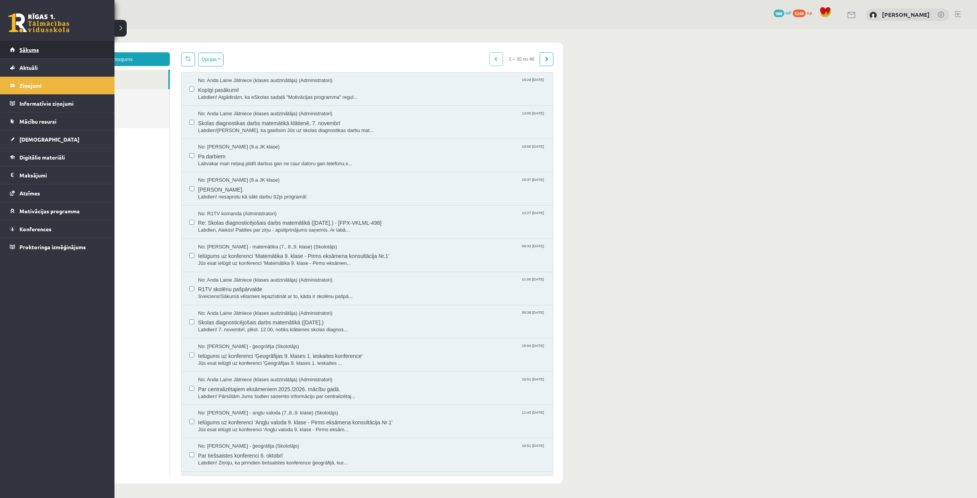
click at [39, 50] on link "Sākums" at bounding box center [57, 50] width 95 height 18
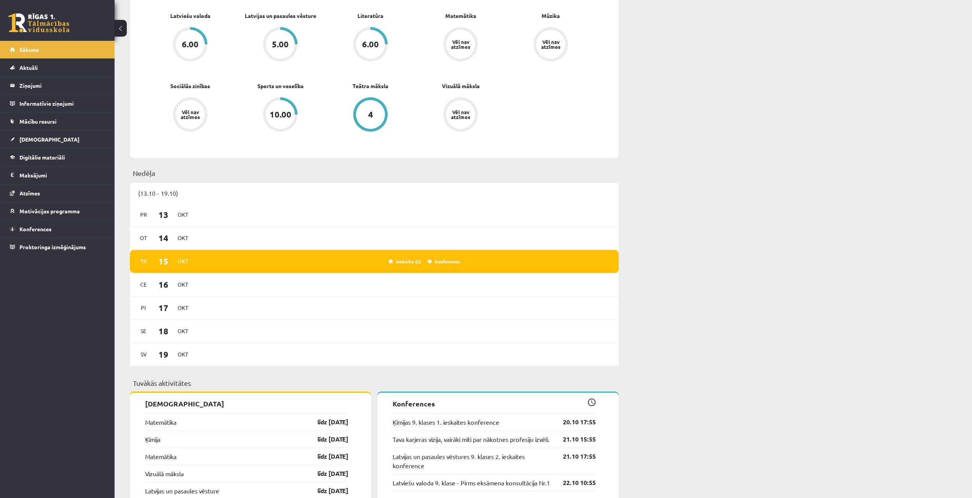
scroll to position [305, 0]
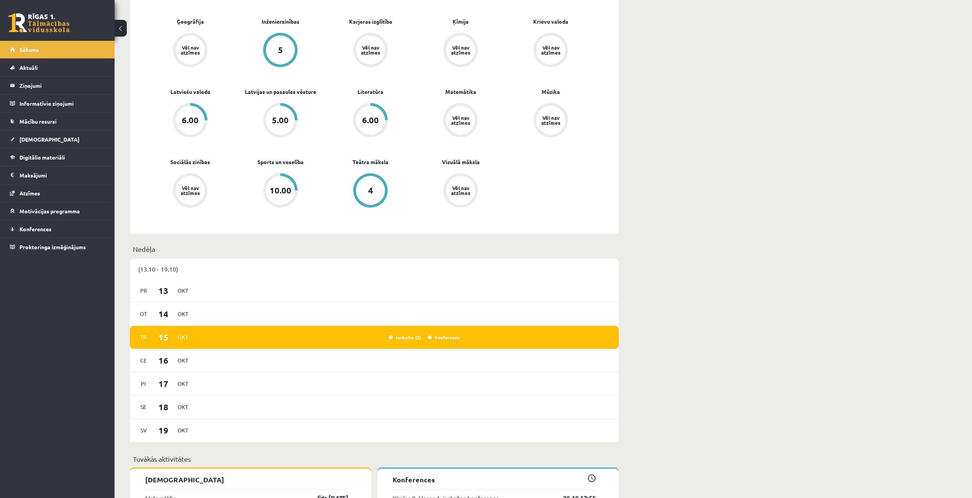
click at [404, 336] on div "Ieskaite (2)" at bounding box center [404, 338] width 38 height 8
click at [403, 339] on link "Ieskaite (2)" at bounding box center [405, 337] width 32 height 6
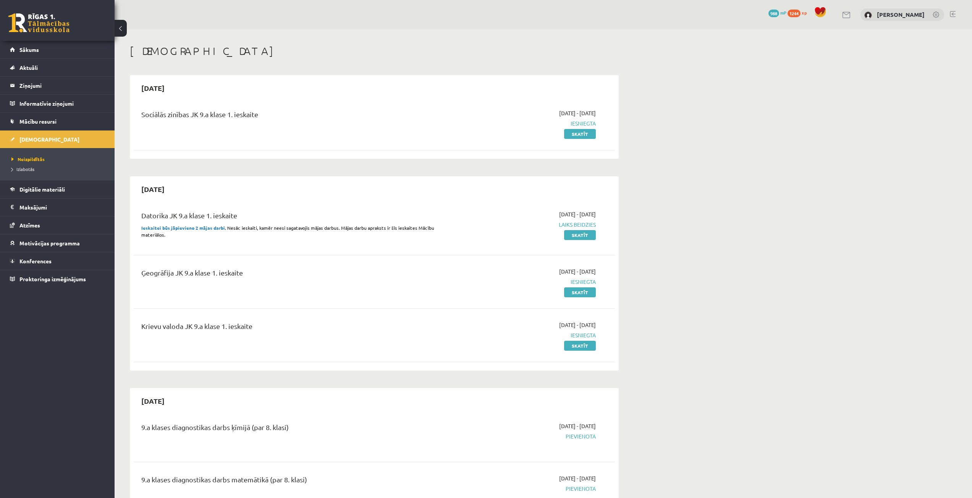
click at [308, 51] on h1 "[DEMOGRAPHIC_DATA]" at bounding box center [374, 51] width 489 height 13
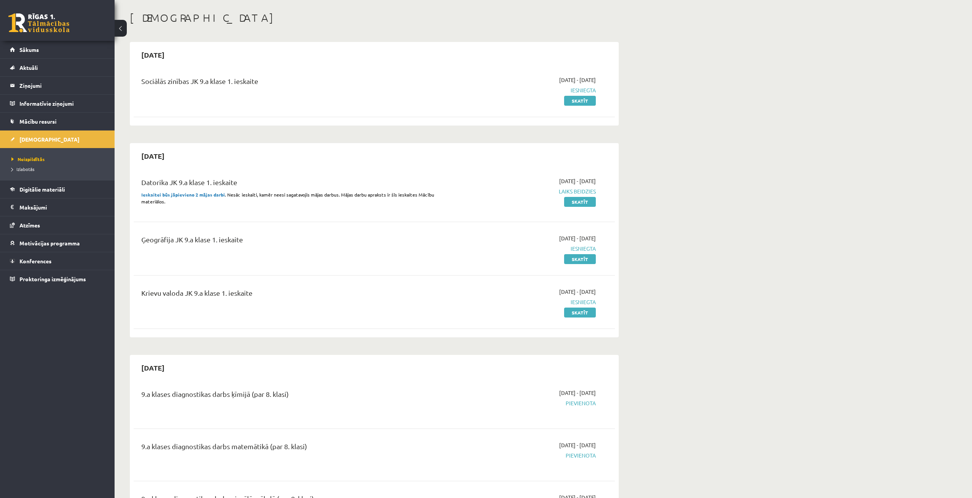
scroll to position [115, 0]
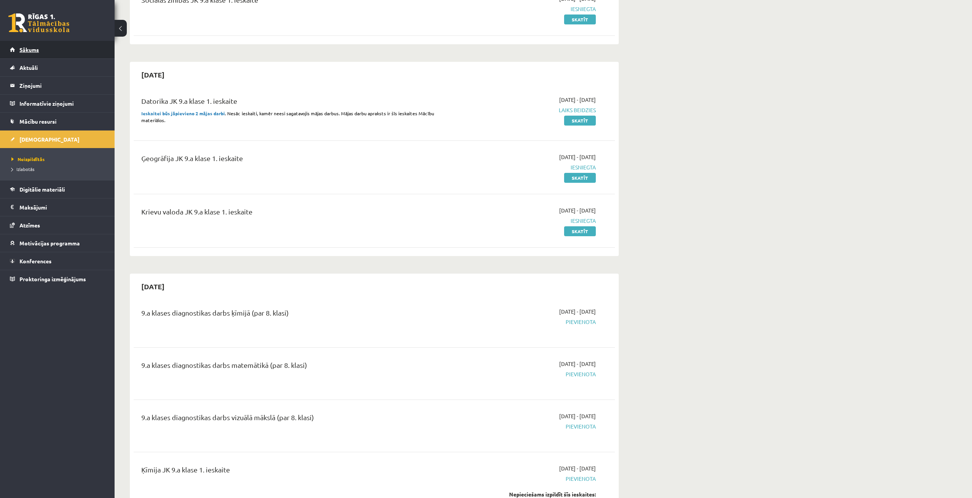
click at [33, 51] on span "Sākums" at bounding box center [28, 49] width 19 height 7
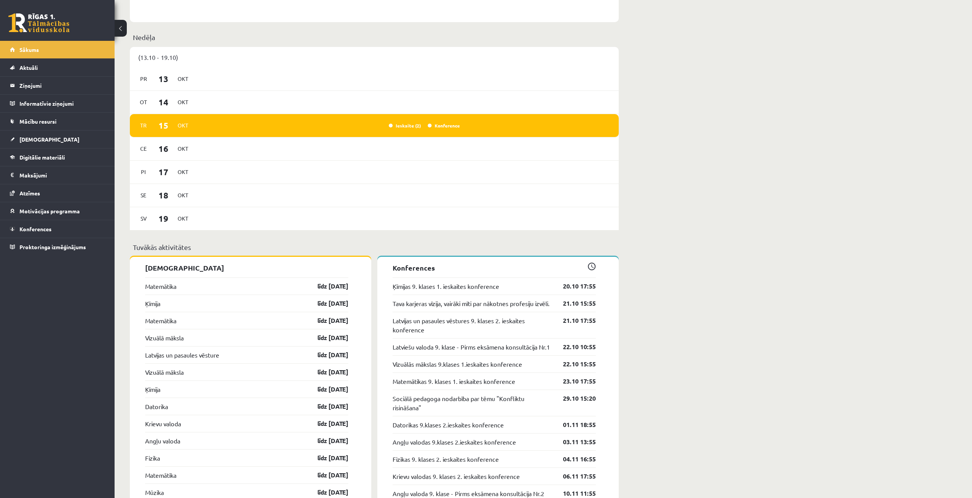
scroll to position [535, 0]
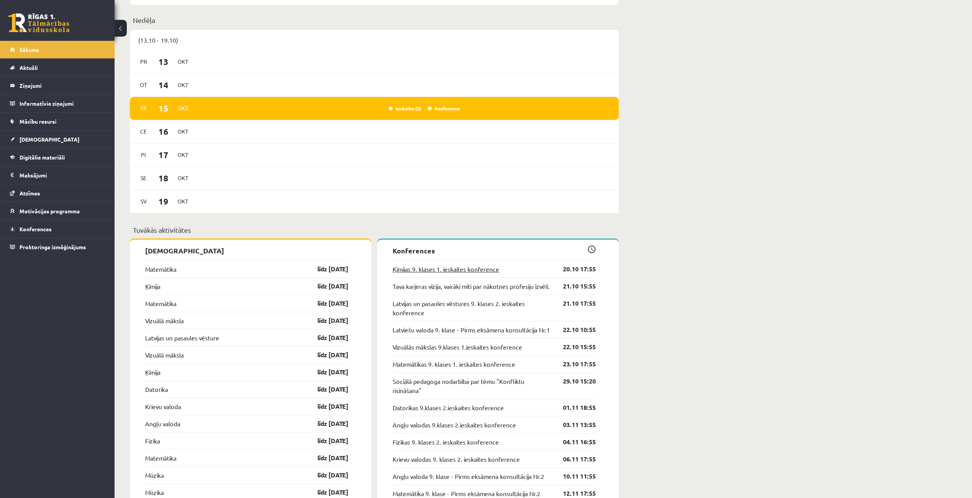
click at [458, 272] on link "Ķīmijas 9. klases 1. ieskaites konference" at bounding box center [445, 269] width 107 height 9
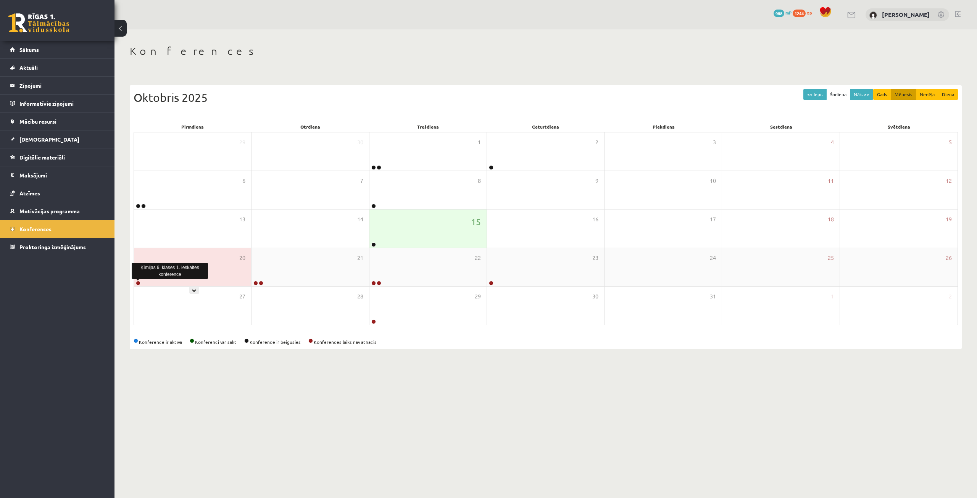
click at [137, 283] on link at bounding box center [138, 283] width 5 height 5
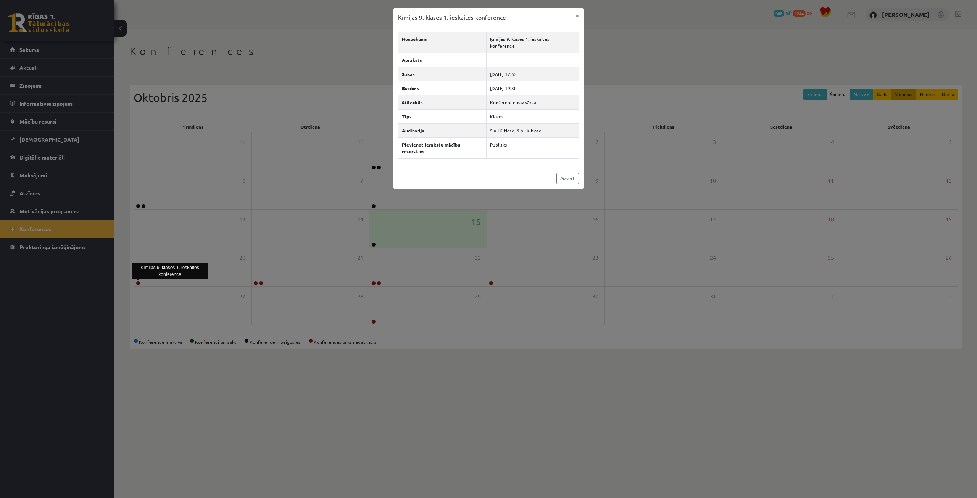
click at [375, 363] on div "Ķīmijas 9. klases 1. ieskaites konference × Nosaukums Ķīmijas 9. klases 1. iesk…" at bounding box center [488, 249] width 977 height 498
